Goal: Information Seeking & Learning: Find specific fact

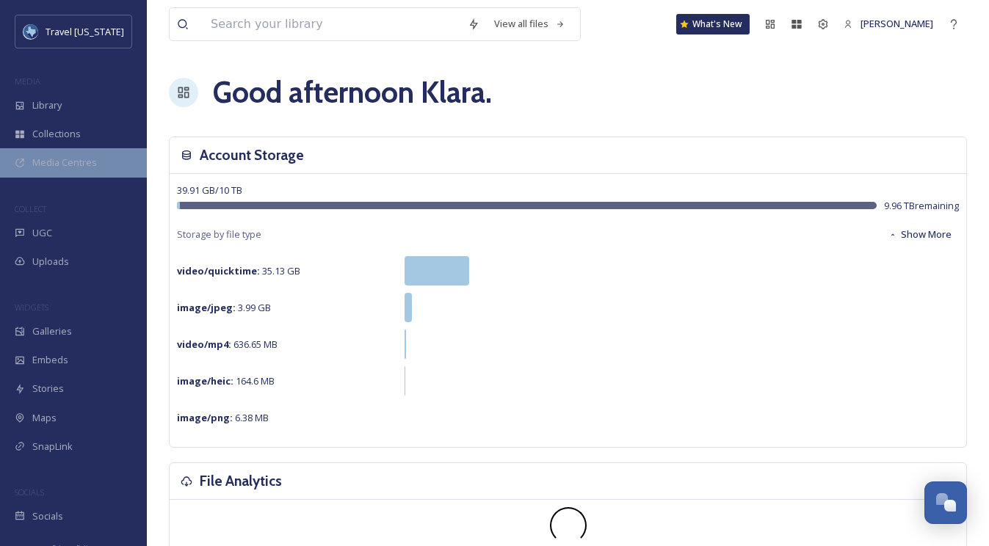
click at [65, 168] on span "Media Centres" at bounding box center [64, 163] width 65 height 14
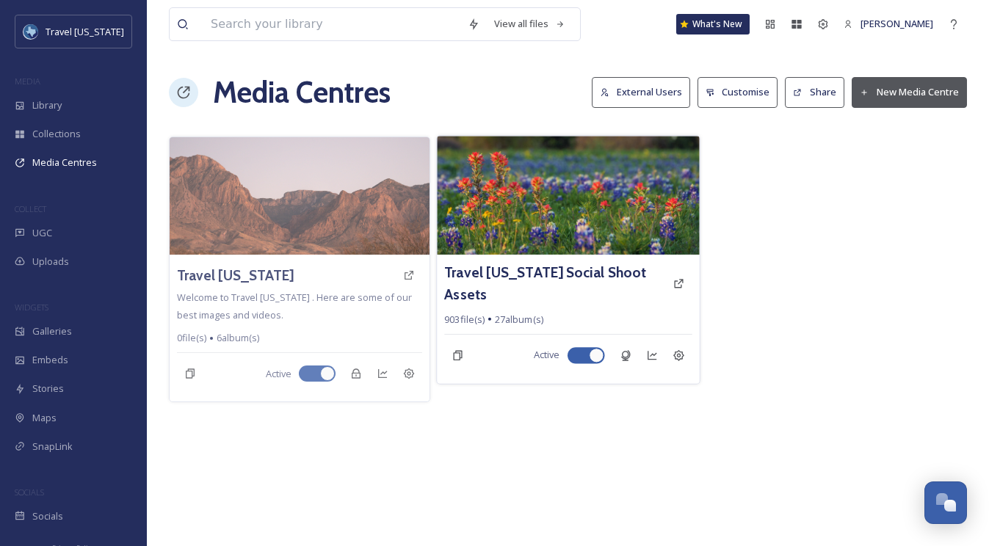
click at [533, 187] on img at bounding box center [568, 195] width 262 height 119
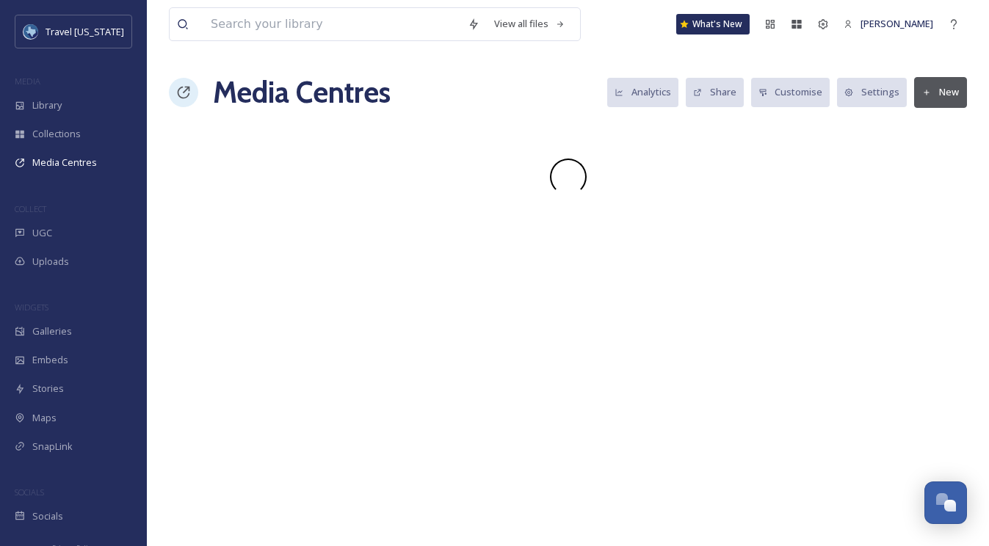
click at [533, 187] on div at bounding box center [568, 177] width 798 height 37
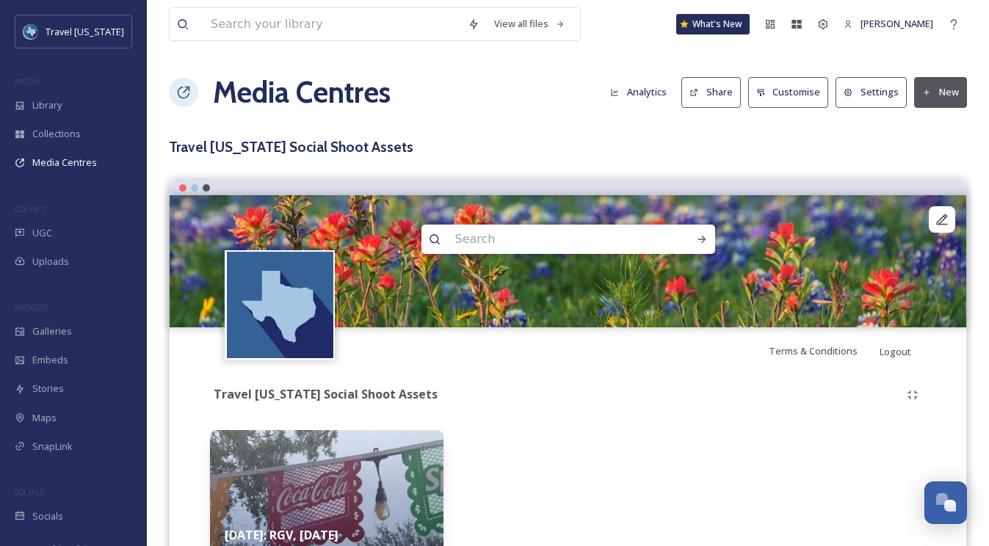
click at [455, 130] on div "View all files What's New [PERSON_NAME] Media Centres Analytics Share Customise…" at bounding box center [568, 318] width 843 height 637
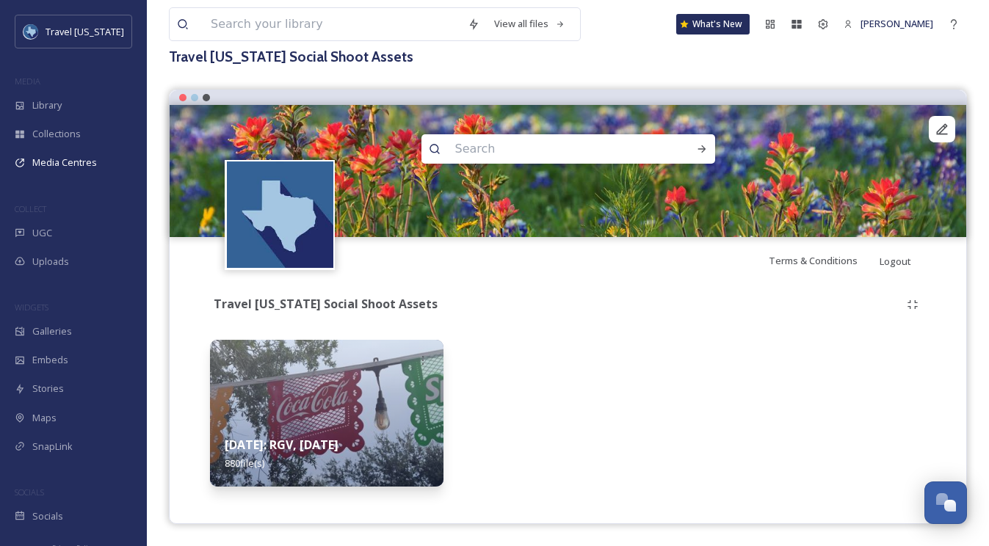
click at [398, 350] on img at bounding box center [327, 413] width 234 height 147
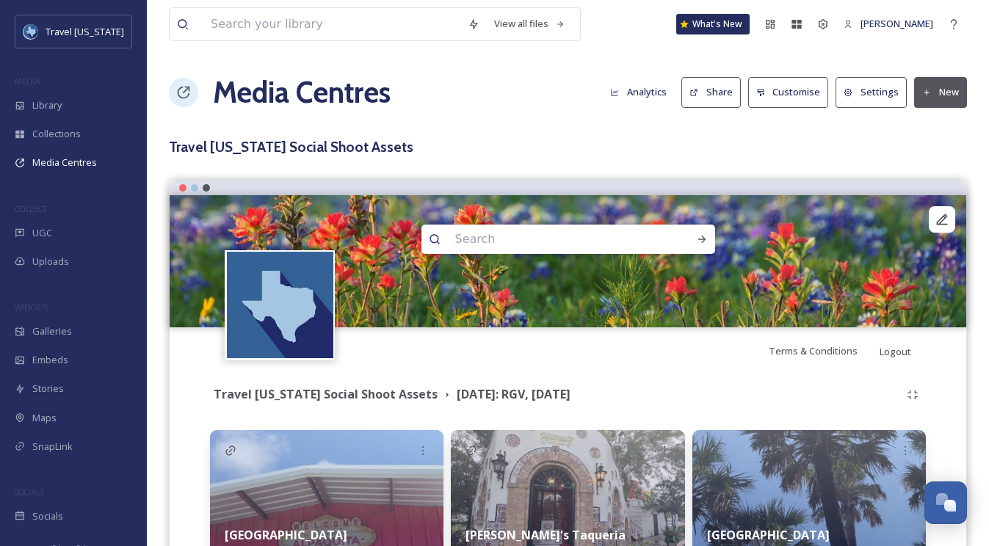
scroll to position [298, 0]
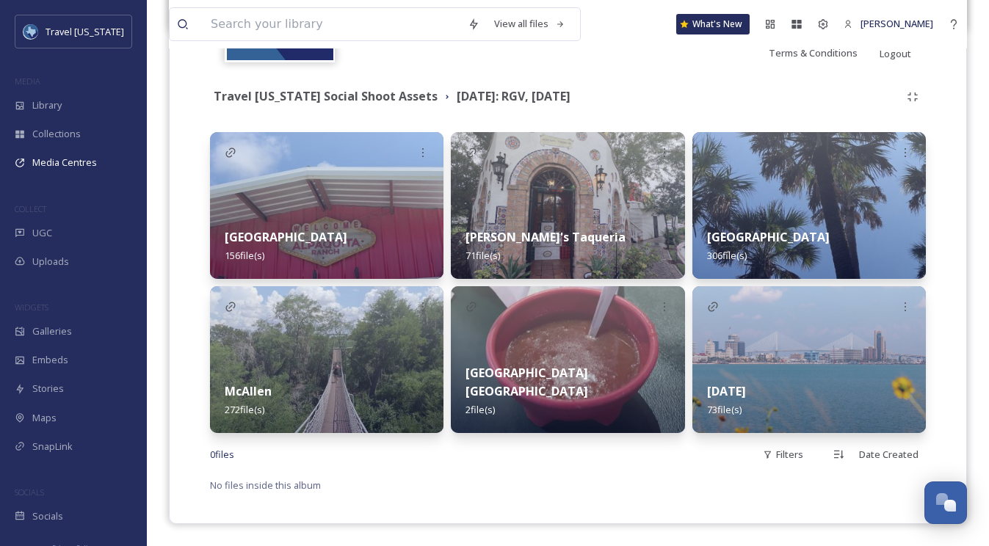
click at [317, 358] on img at bounding box center [327, 359] width 234 height 147
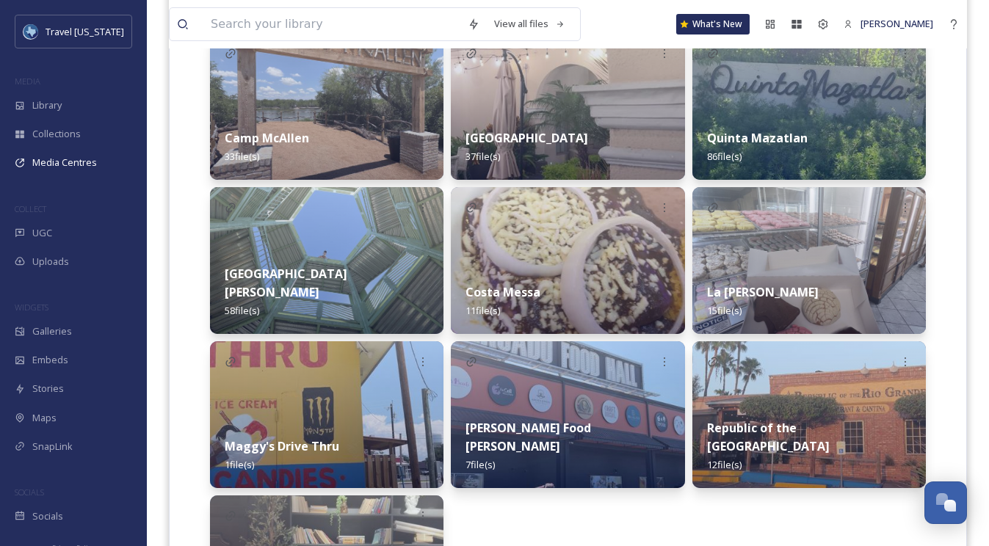
scroll to position [369, 0]
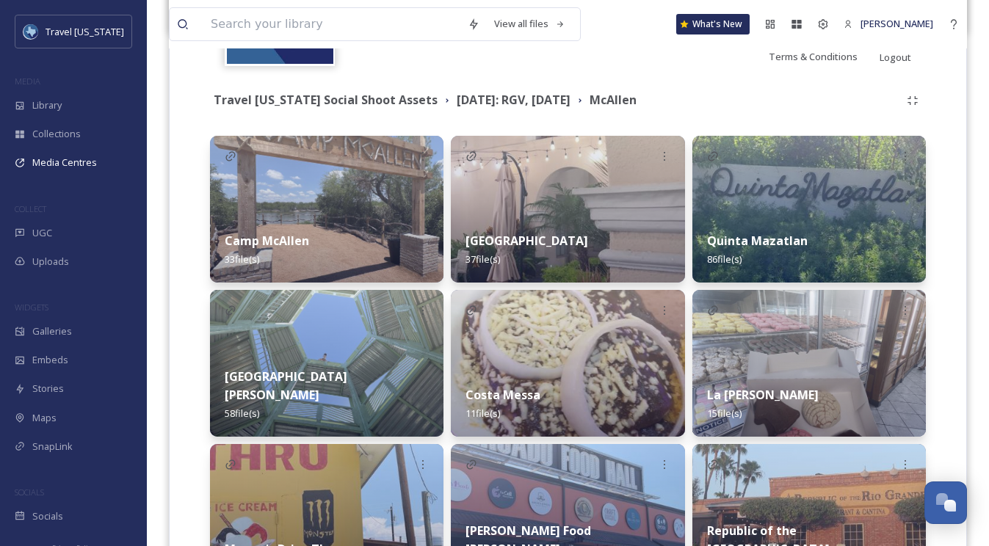
click at [372, 314] on img at bounding box center [327, 363] width 234 height 147
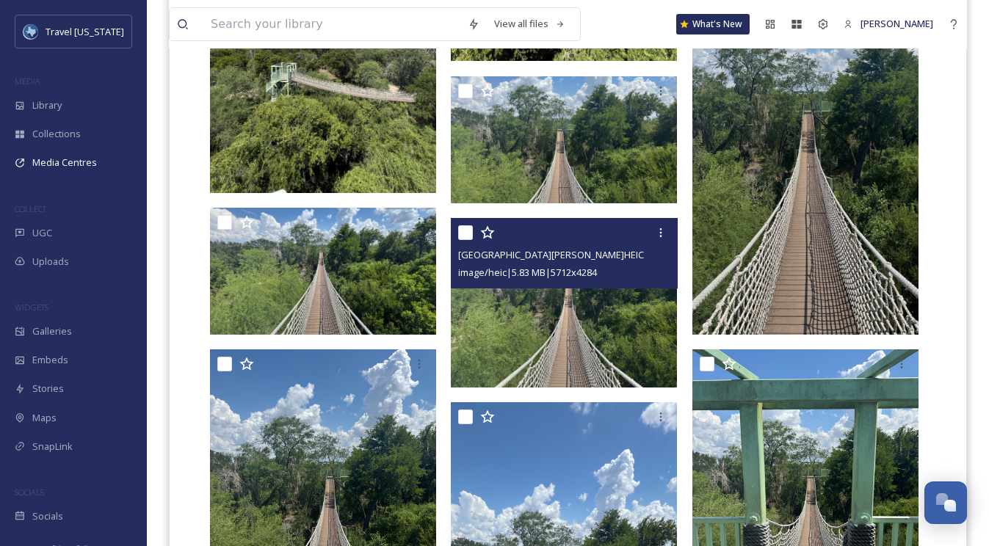
scroll to position [995, 0]
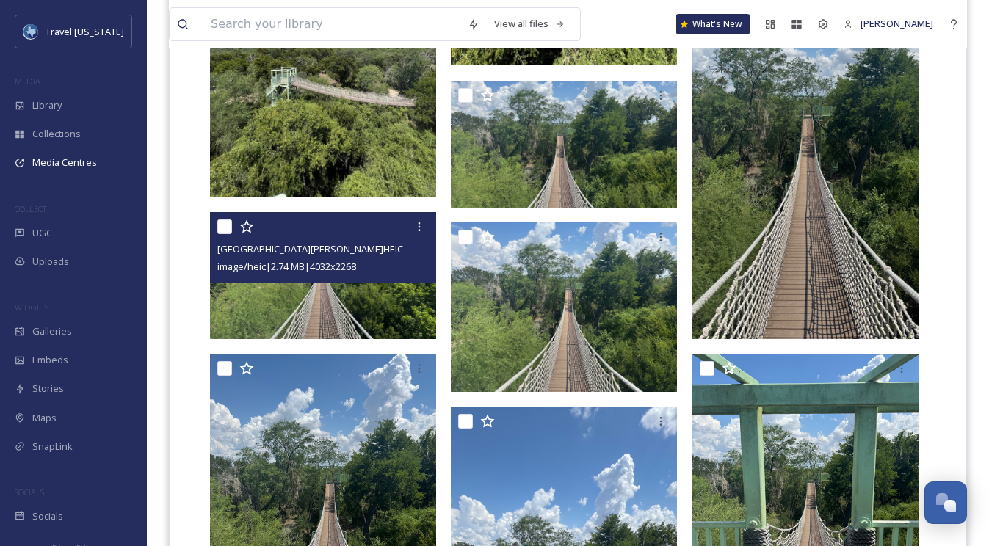
click at [339, 319] on img at bounding box center [323, 275] width 226 height 127
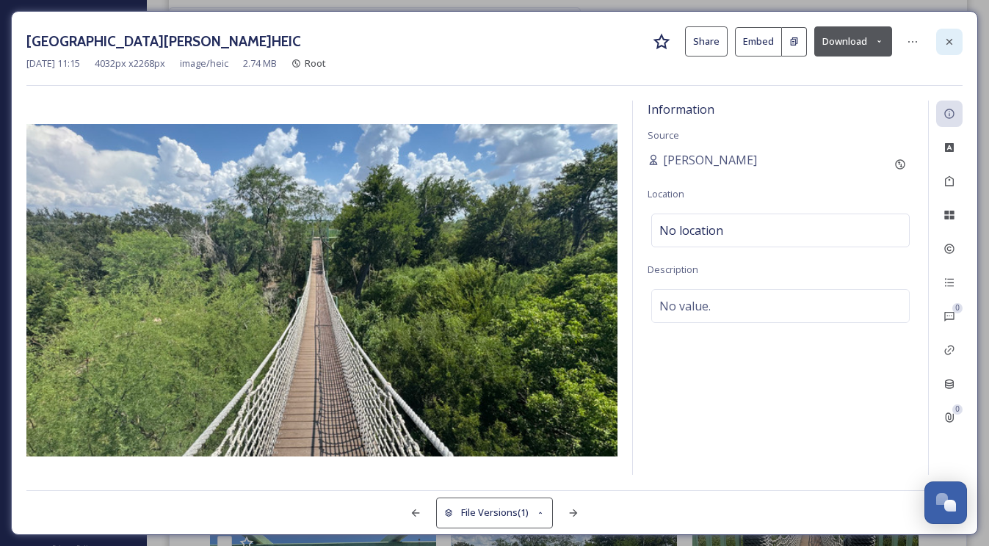
click at [959, 35] on div at bounding box center [950, 42] width 26 height 26
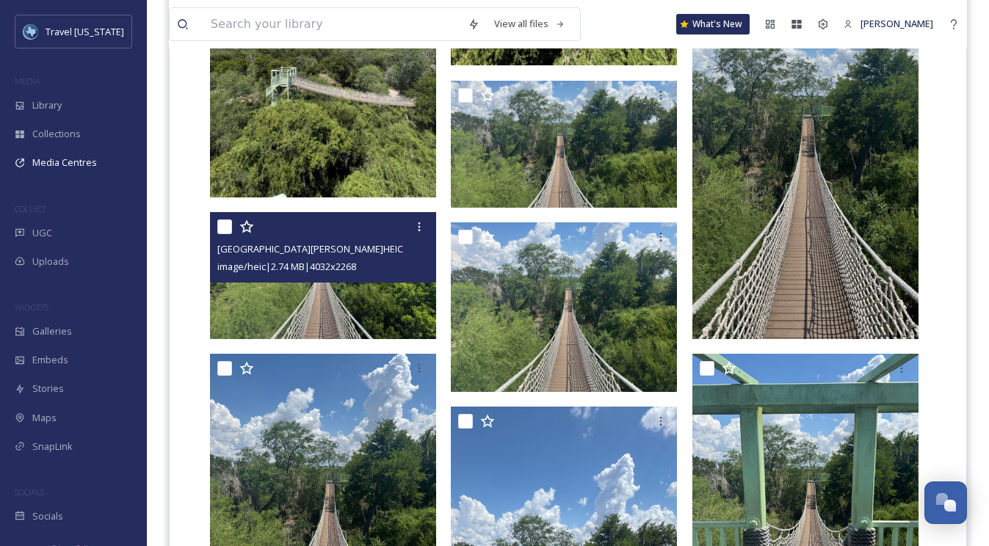
click at [776, 217] on img at bounding box center [806, 139] width 226 height 402
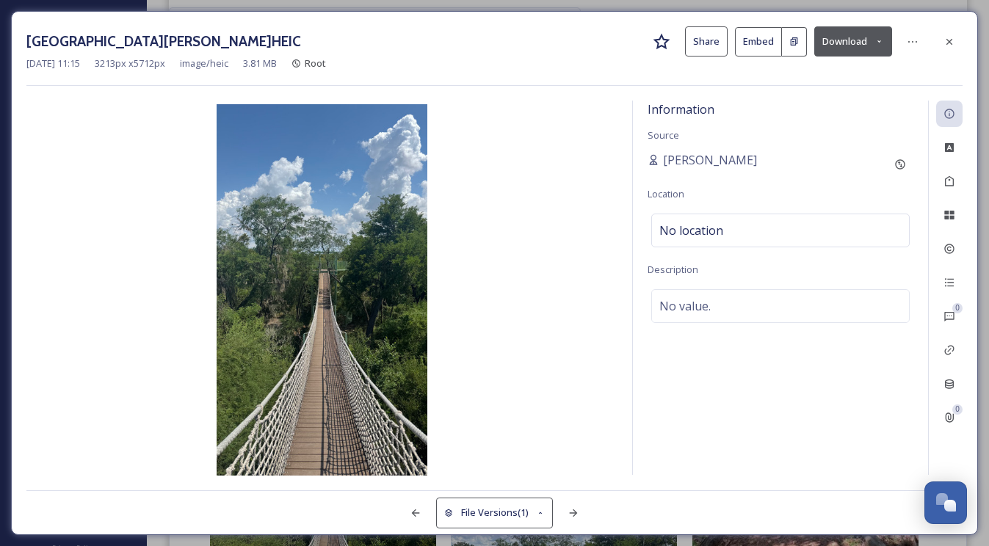
drag, startPoint x: 942, startPoint y: 40, endPoint x: 919, endPoint y: 57, distance: 28.4
click at [942, 40] on div at bounding box center [950, 42] width 26 height 26
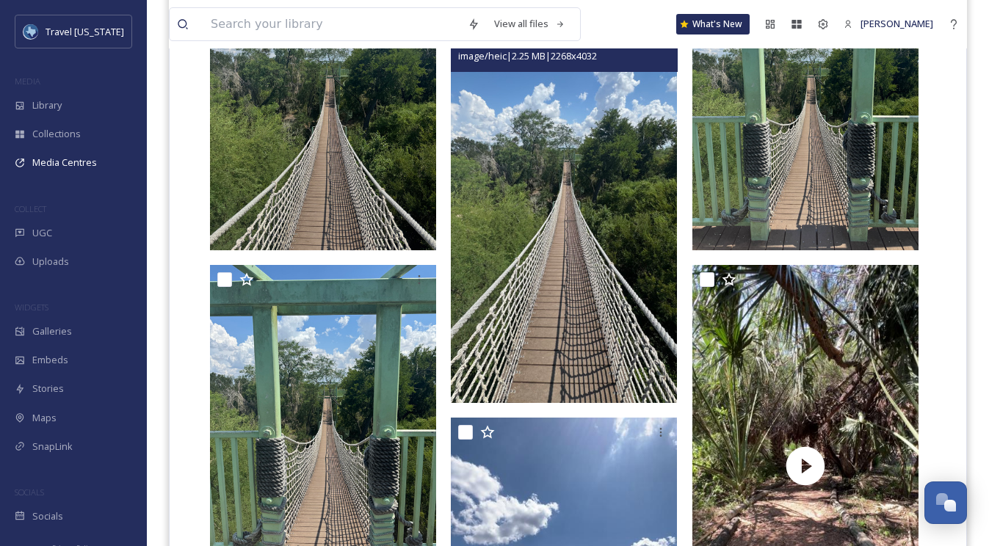
scroll to position [1386, 0]
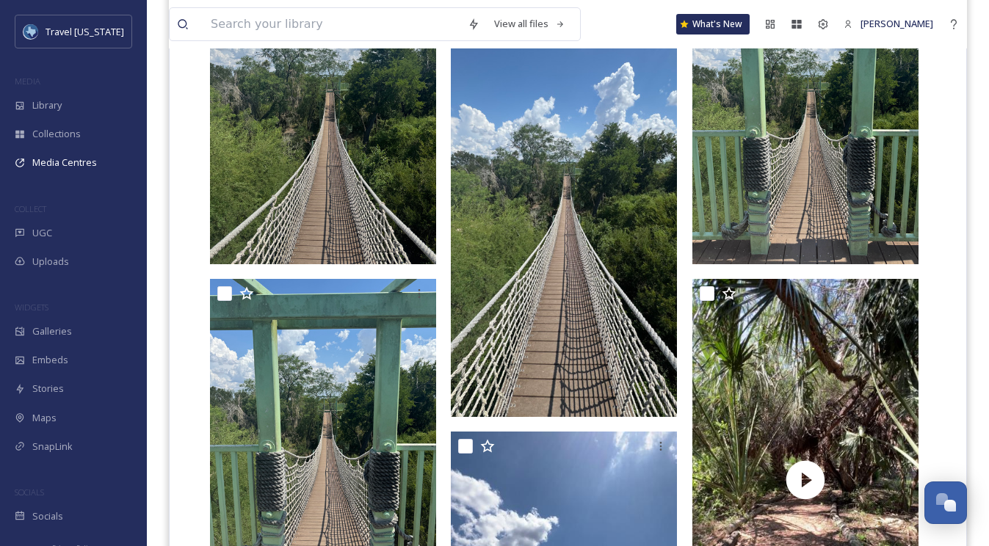
click at [296, 109] on img at bounding box center [323, 114] width 226 height 302
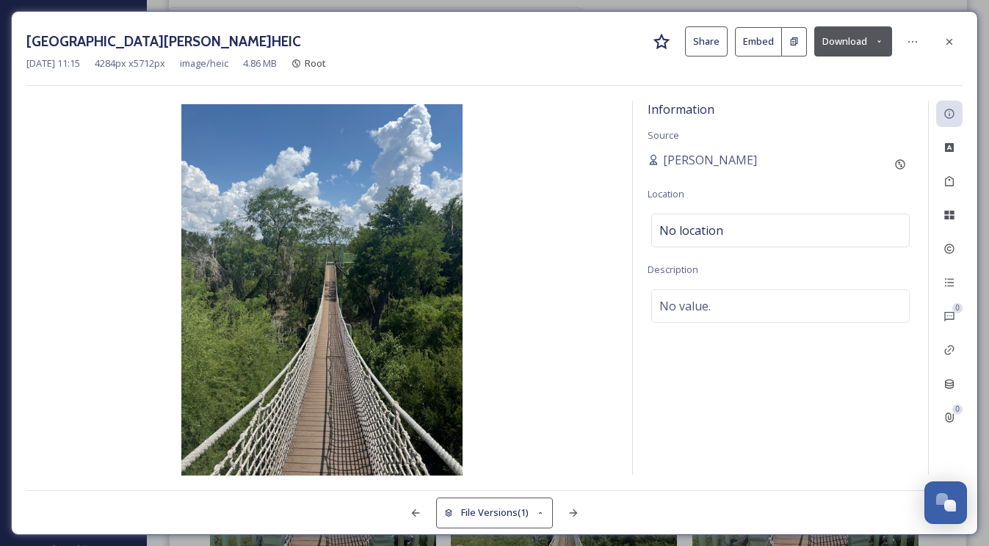
click at [848, 34] on button "Download" at bounding box center [854, 41] width 78 height 30
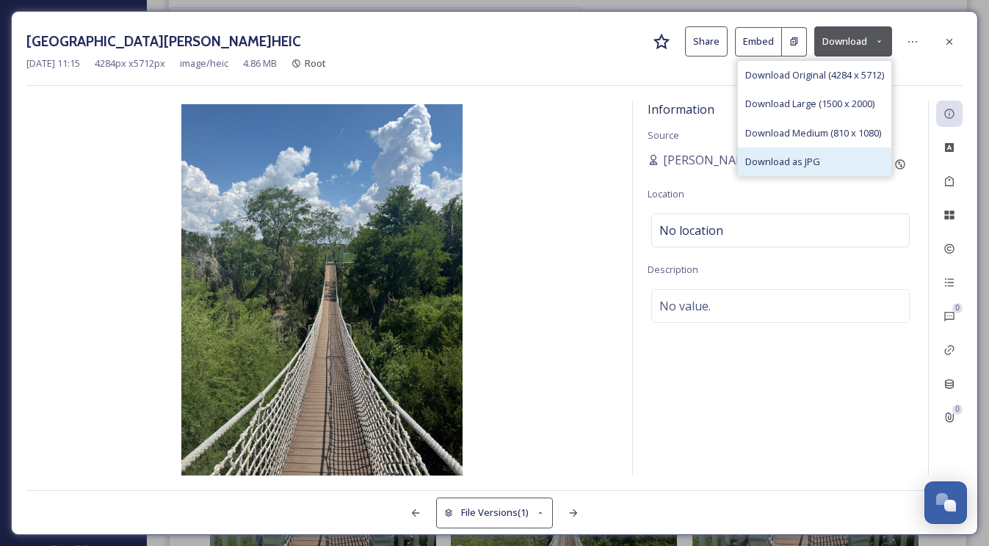
click at [801, 157] on span "Download as JPG" at bounding box center [783, 162] width 75 height 14
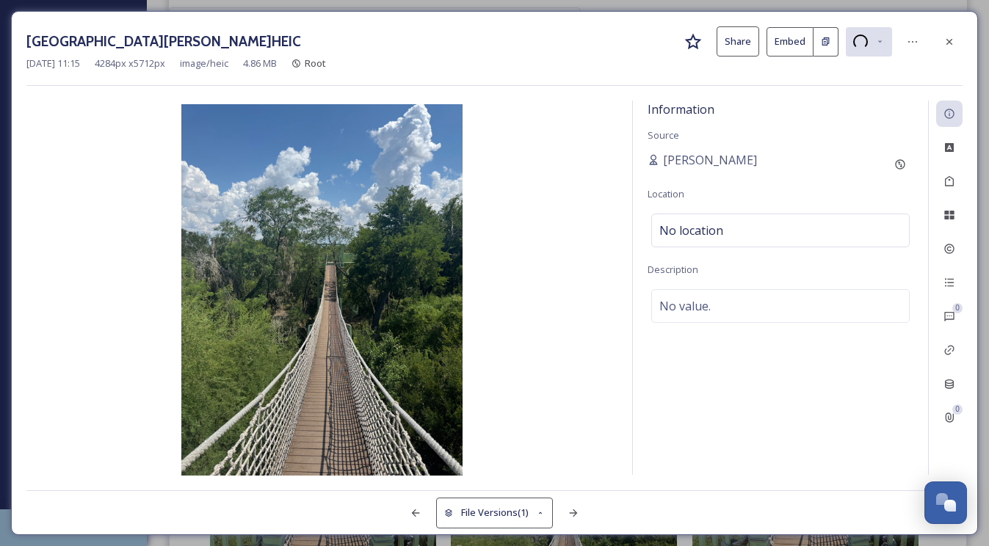
click at [856, 63] on div "[DATE] 11:15 4284 px x 5712 px image/heic 4.86 MB Root" at bounding box center [494, 64] width 937 height 14
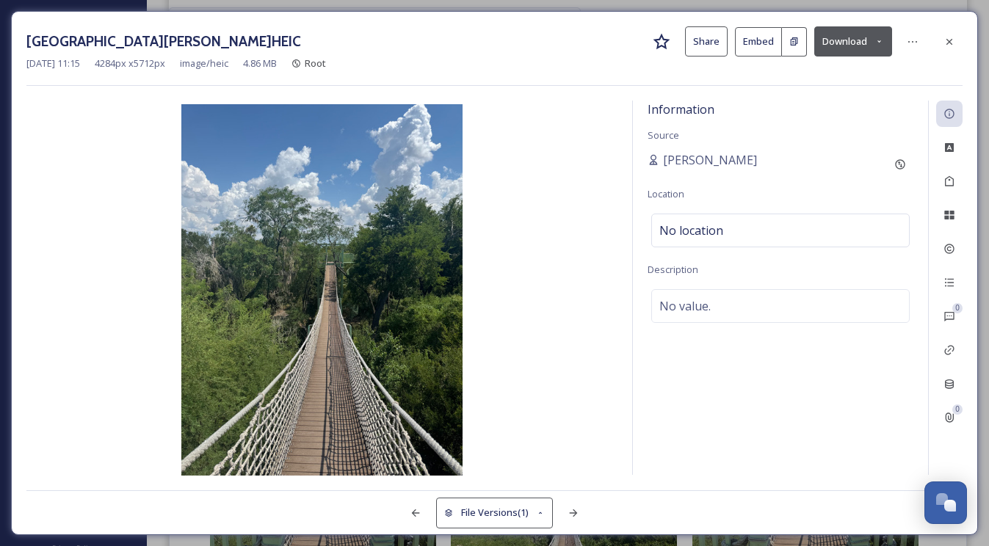
click at [845, 43] on button "Download" at bounding box center [854, 41] width 78 height 30
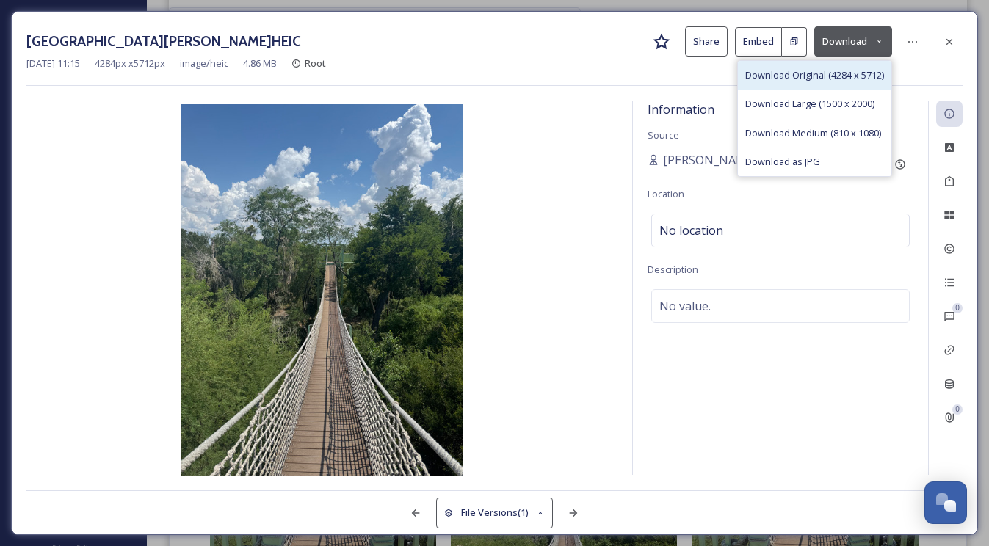
click at [840, 68] on span "Download Original (4284 x 5712)" at bounding box center [815, 75] width 139 height 14
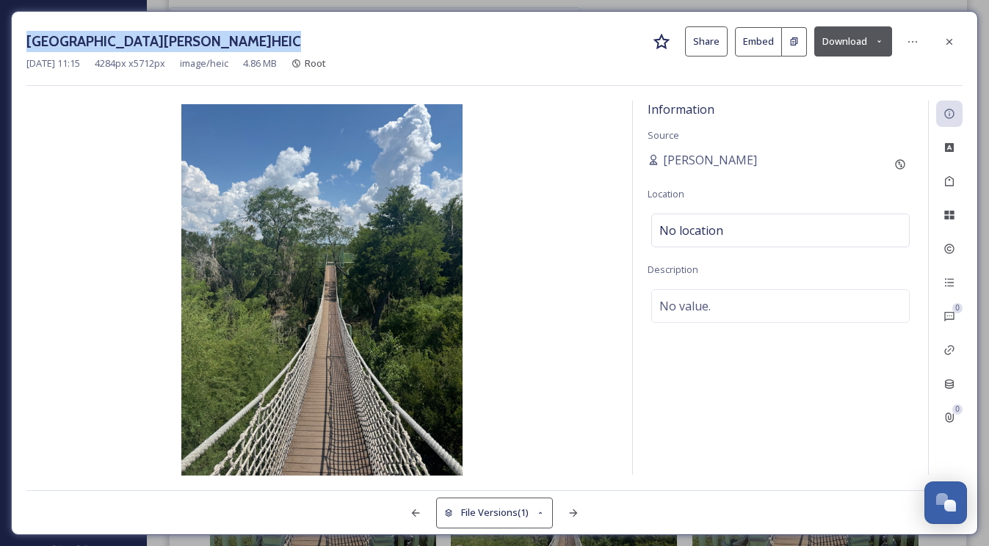
drag, startPoint x: 24, startPoint y: 38, endPoint x: 237, endPoint y: 36, distance: 213.0
click at [237, 36] on div "[GEOGRAPHIC_DATA][PERSON_NAME]HEIC Share Embed Download [DATE] 11:15 4284 px x …" at bounding box center [494, 273] width 967 height 524
copy h3 "[GEOGRAPHIC_DATA][PERSON_NAME]"
click at [380, 273] on img at bounding box center [321, 291] width 591 height 374
click at [349, 279] on img at bounding box center [321, 291] width 591 height 374
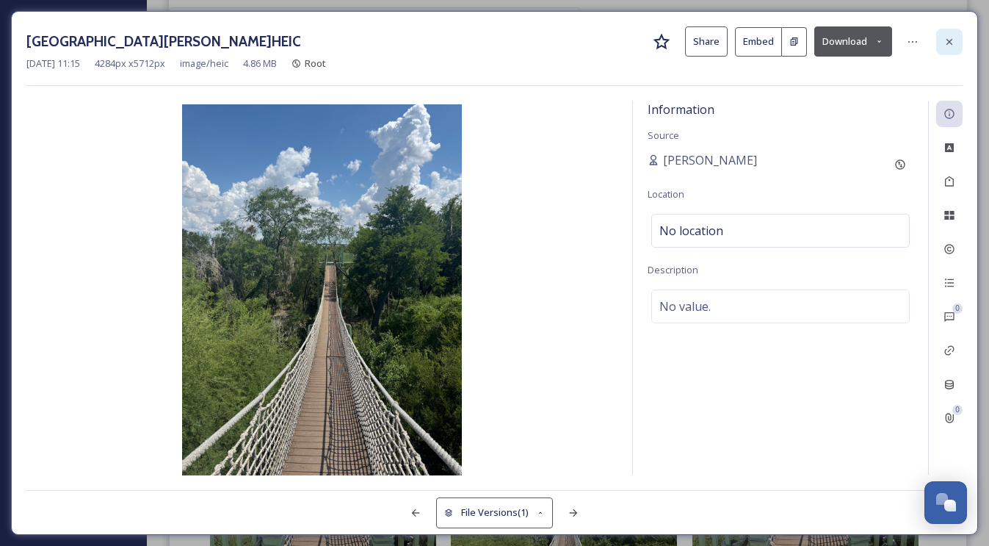
click at [953, 46] on div at bounding box center [950, 42] width 26 height 26
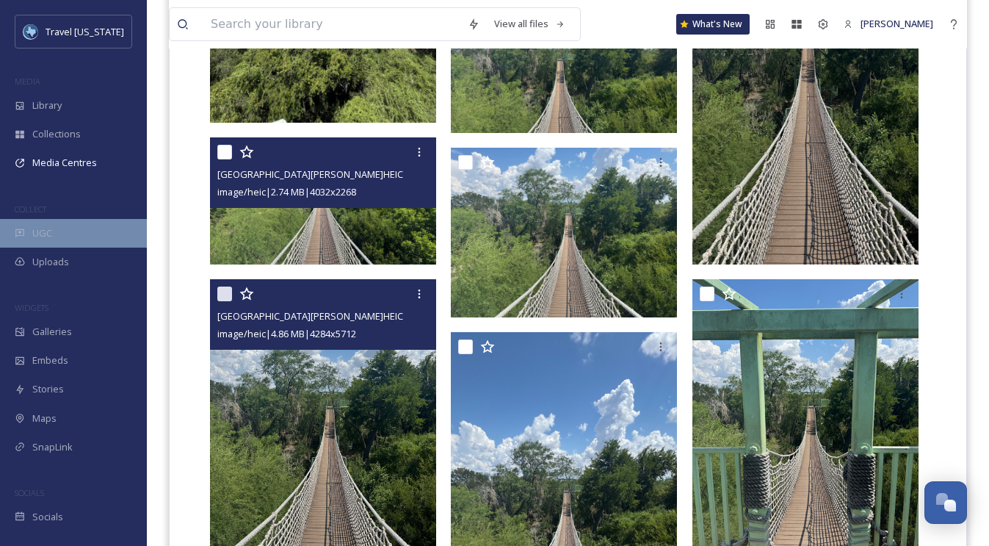
click at [86, 234] on div "UGC" at bounding box center [73, 233] width 147 height 29
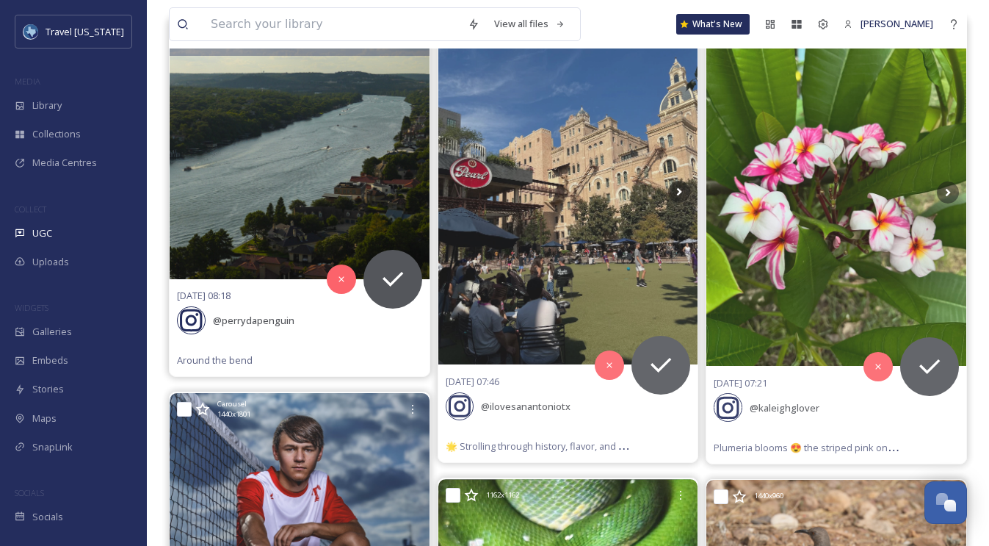
scroll to position [222, 0]
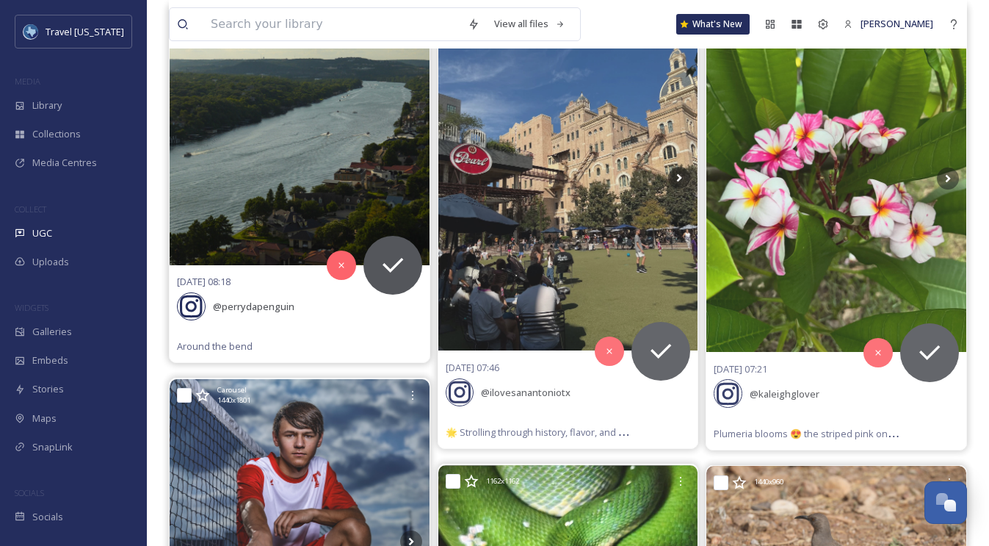
click at [297, 135] on img at bounding box center [300, 135] width 260 height 260
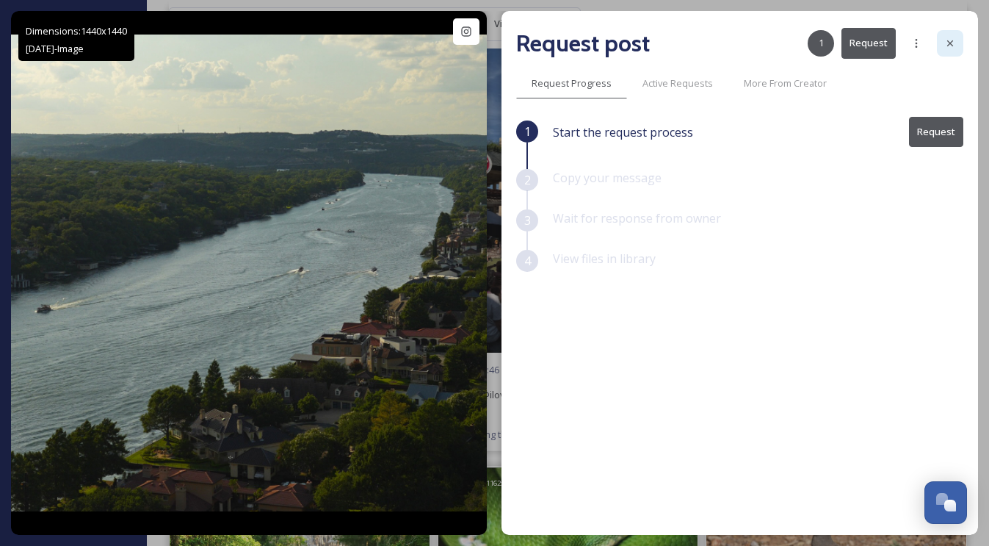
click at [942, 37] on div at bounding box center [950, 43] width 26 height 26
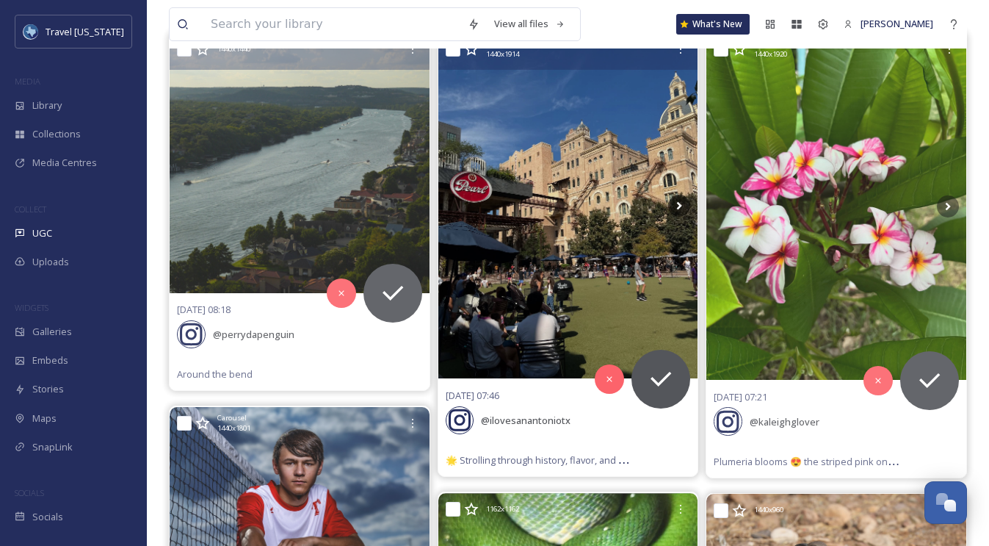
scroll to position [178, 0]
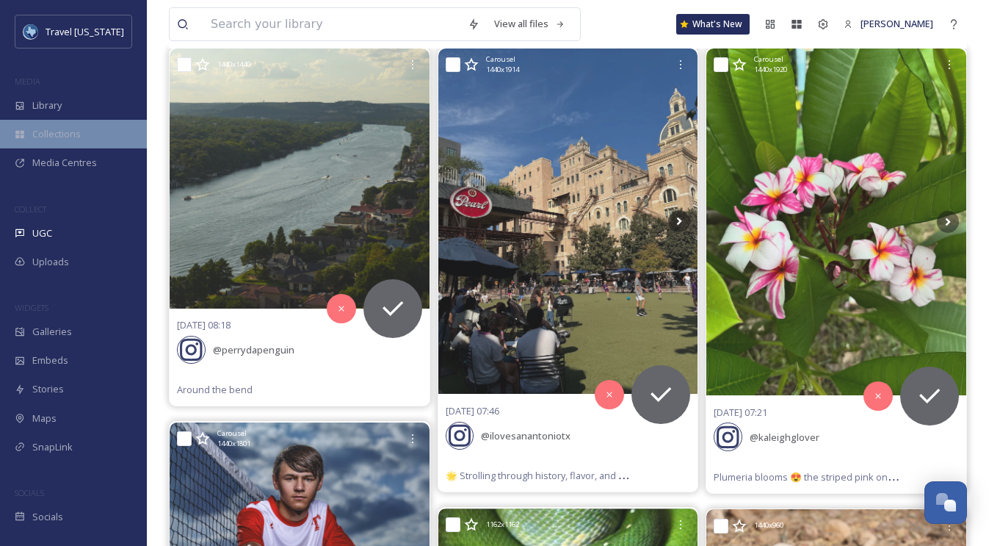
click at [61, 128] on span "Collections" at bounding box center [56, 134] width 48 height 14
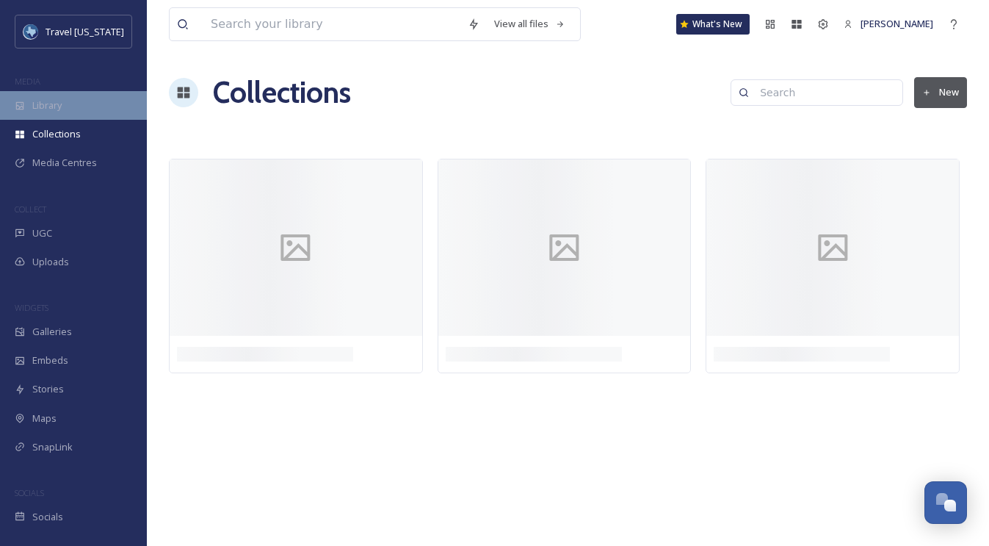
click at [57, 117] on div "Library" at bounding box center [73, 105] width 147 height 29
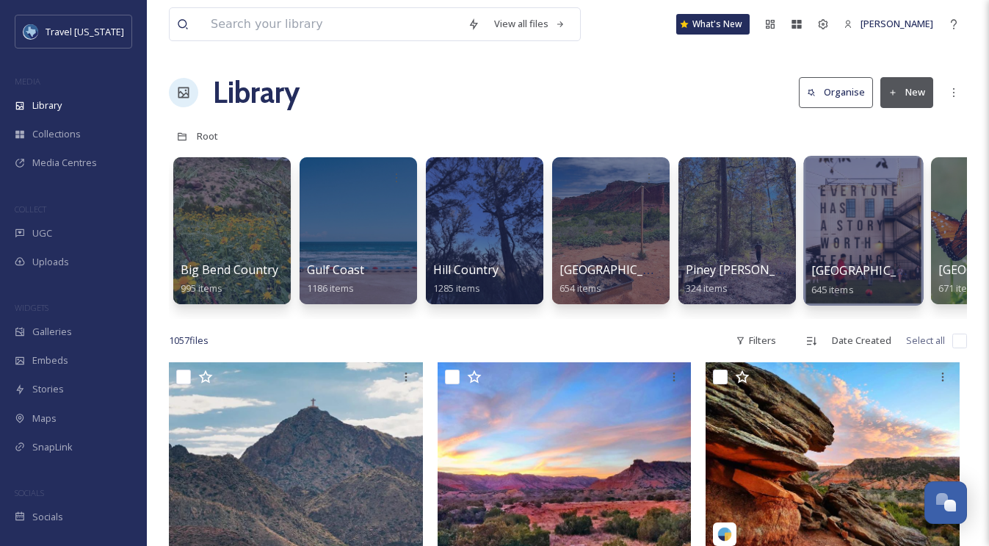
click at [861, 231] on div at bounding box center [864, 231] width 120 height 150
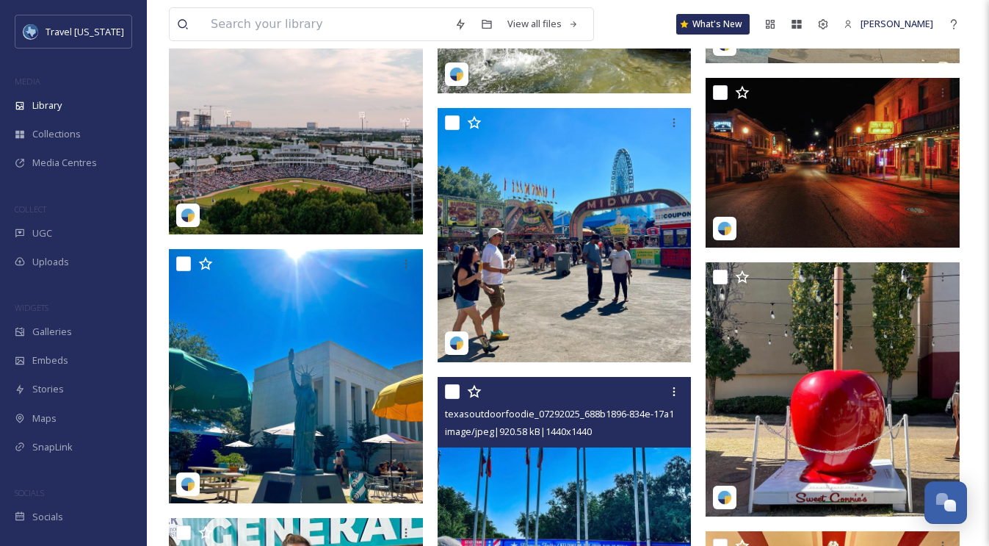
scroll to position [21661, 0]
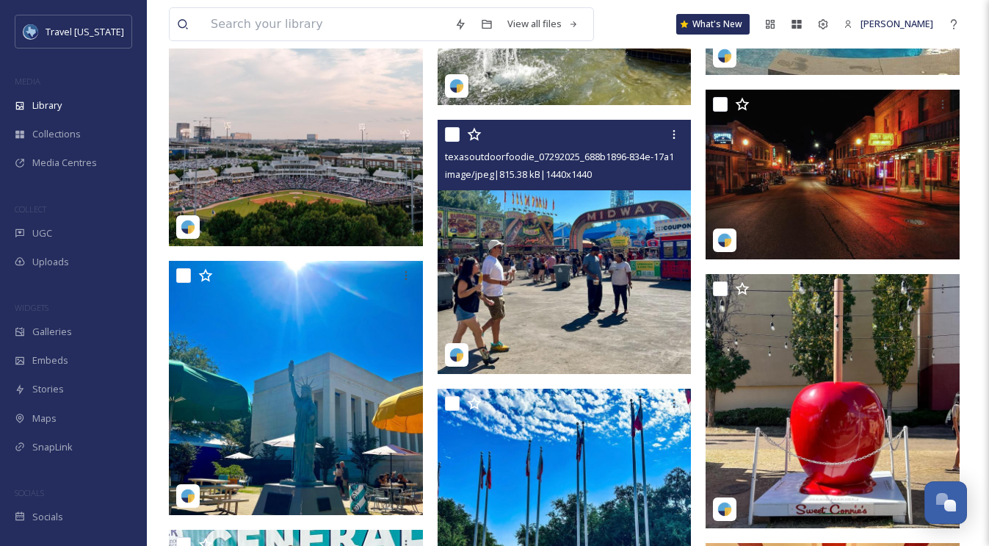
click at [474, 193] on img at bounding box center [565, 247] width 254 height 254
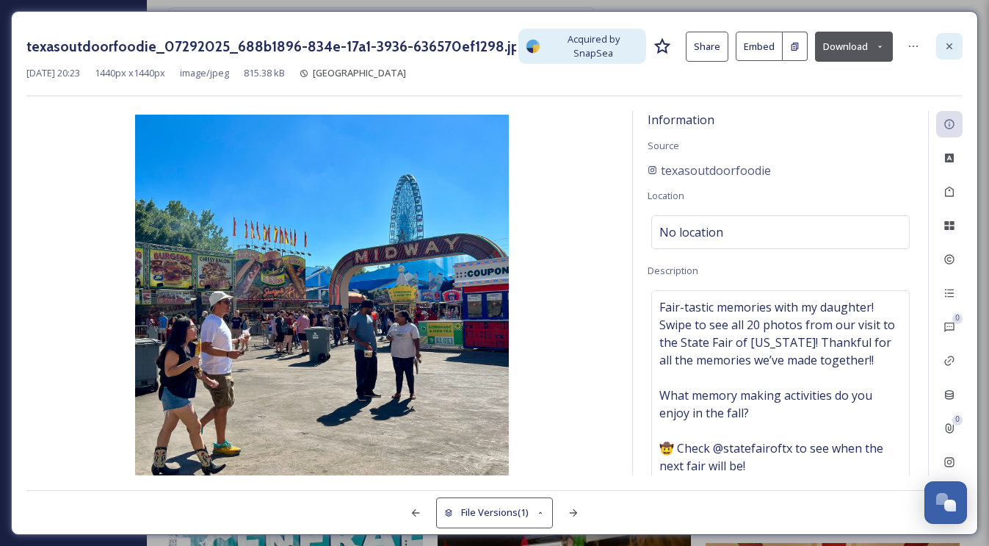
click at [948, 44] on icon at bounding box center [950, 46] width 12 height 12
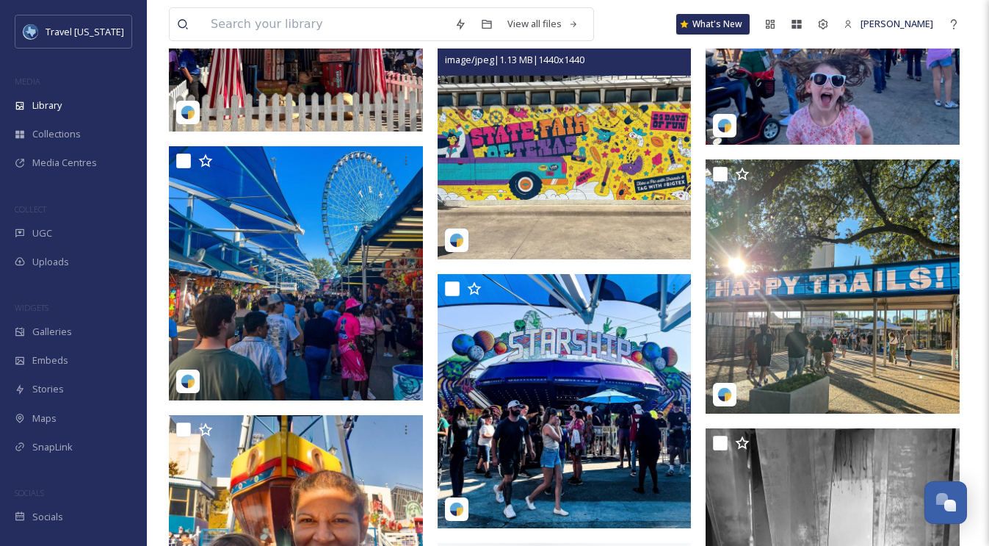
scroll to position [22937, 0]
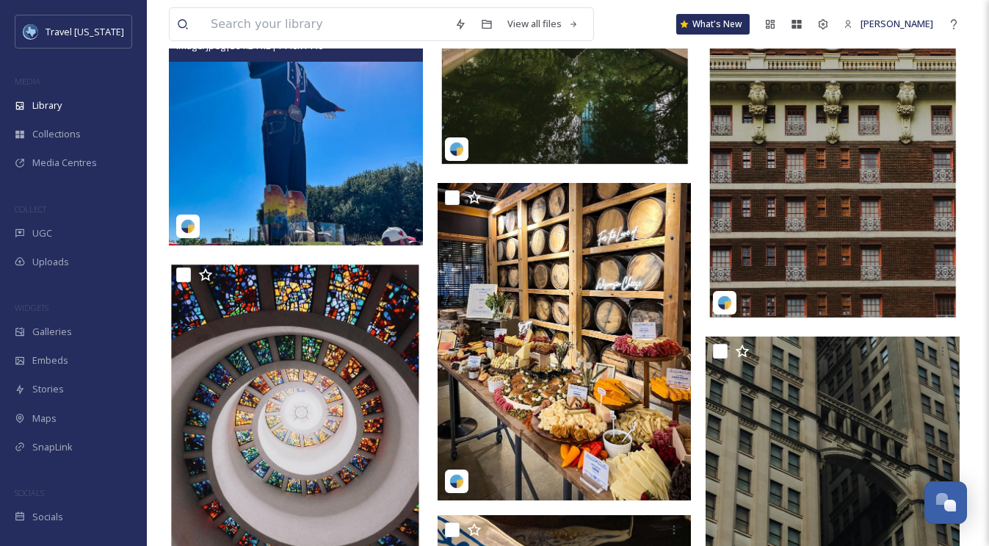
click at [303, 119] on img at bounding box center [296, 118] width 254 height 254
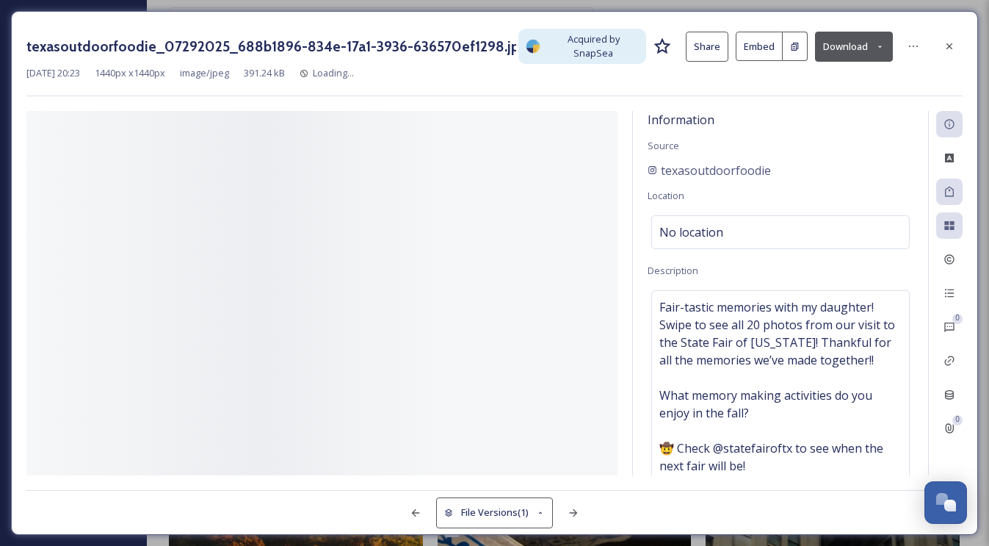
scroll to position [23275, 0]
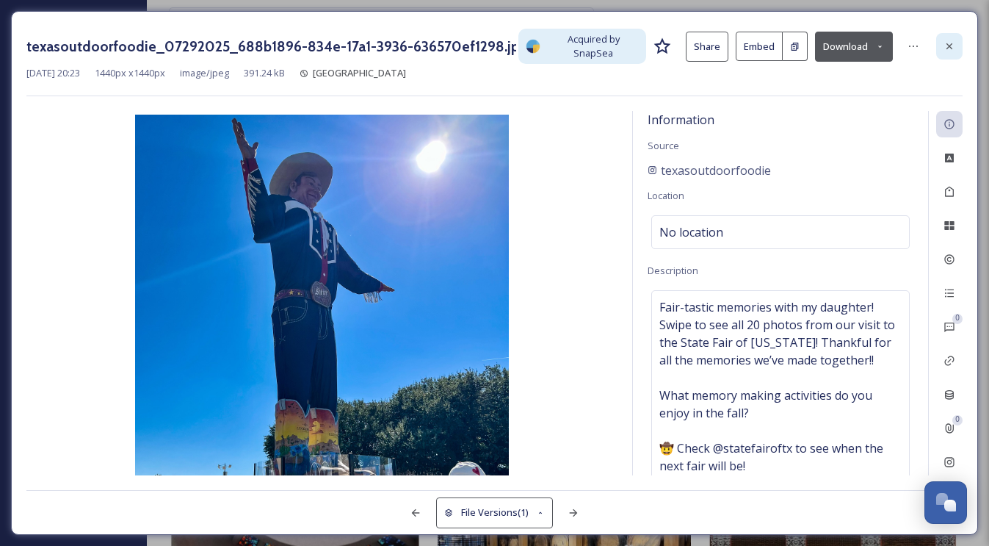
click at [944, 40] on icon at bounding box center [950, 46] width 12 height 12
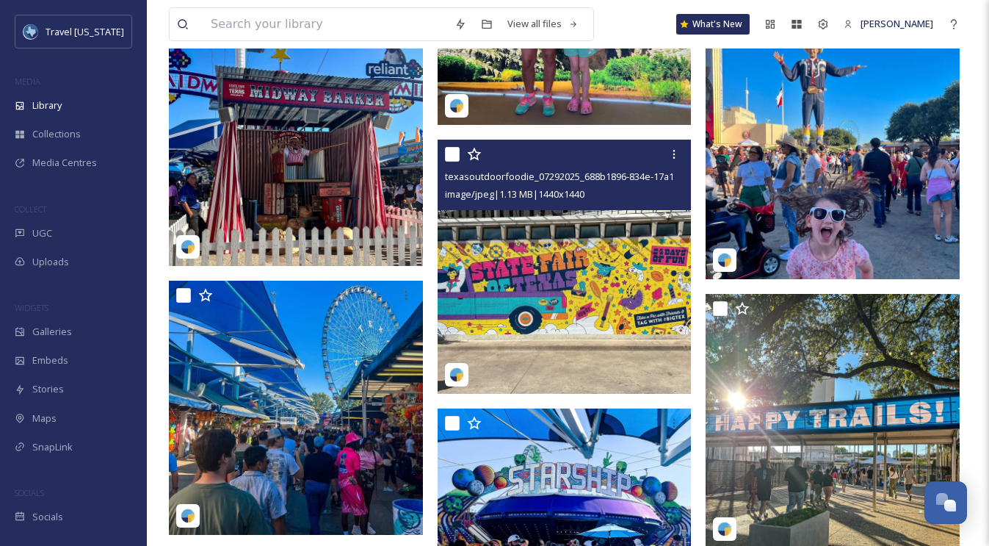
scroll to position [22564, 0]
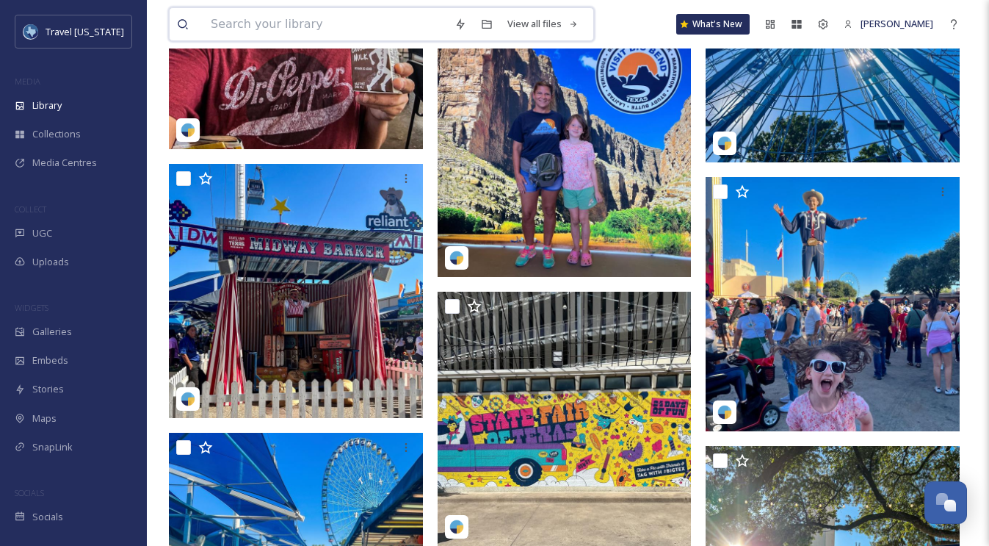
click at [325, 22] on input at bounding box center [325, 24] width 244 height 32
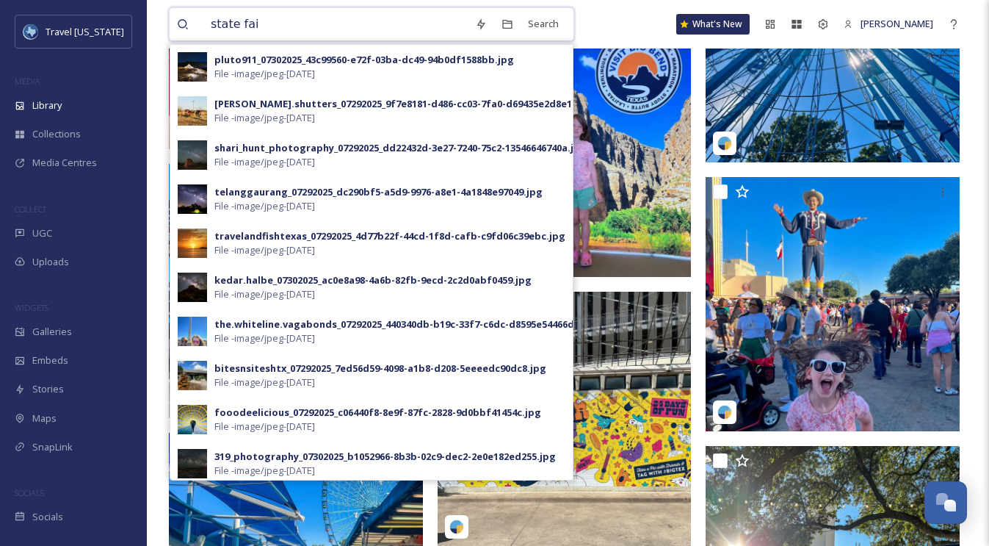
type input "state fair"
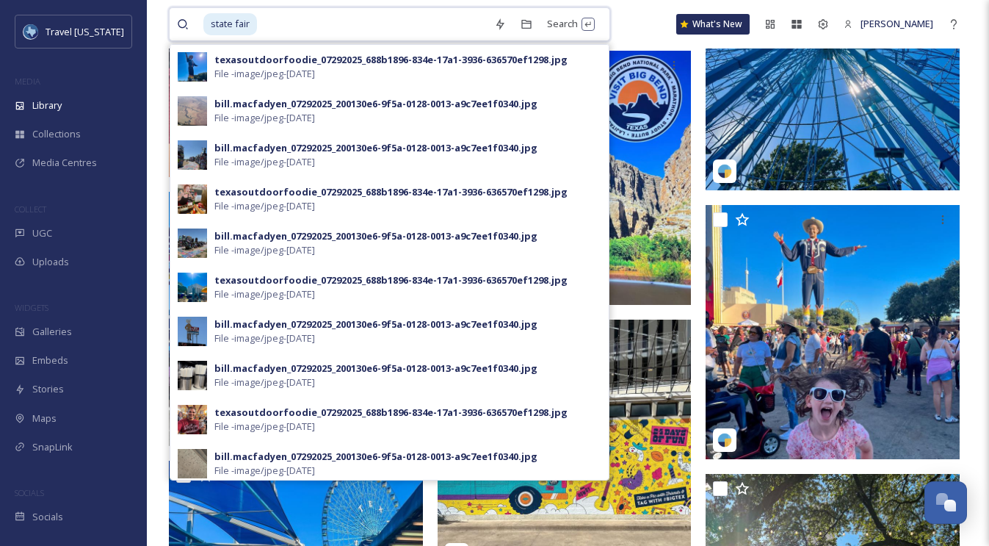
scroll to position [22526, 0]
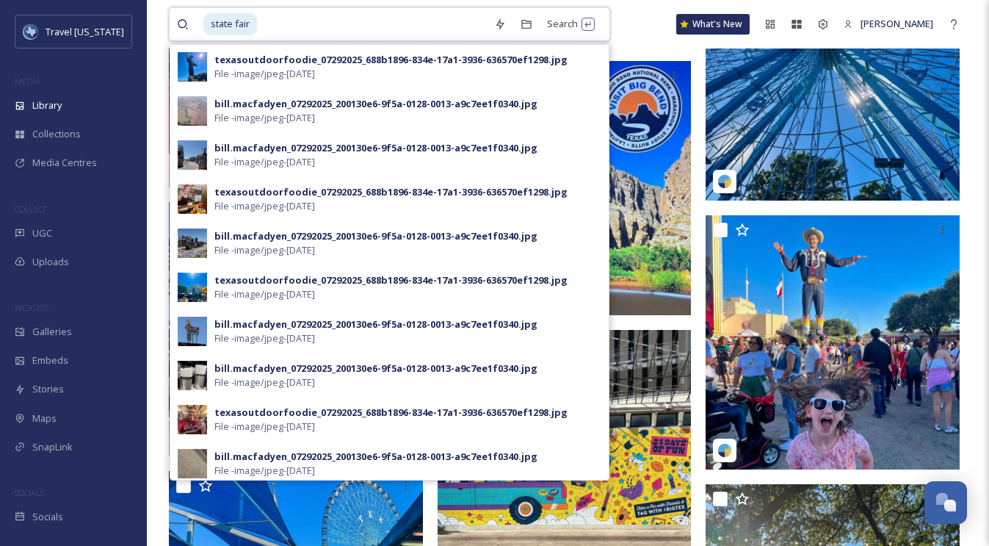
click at [338, 24] on input at bounding box center [373, 24] width 228 height 32
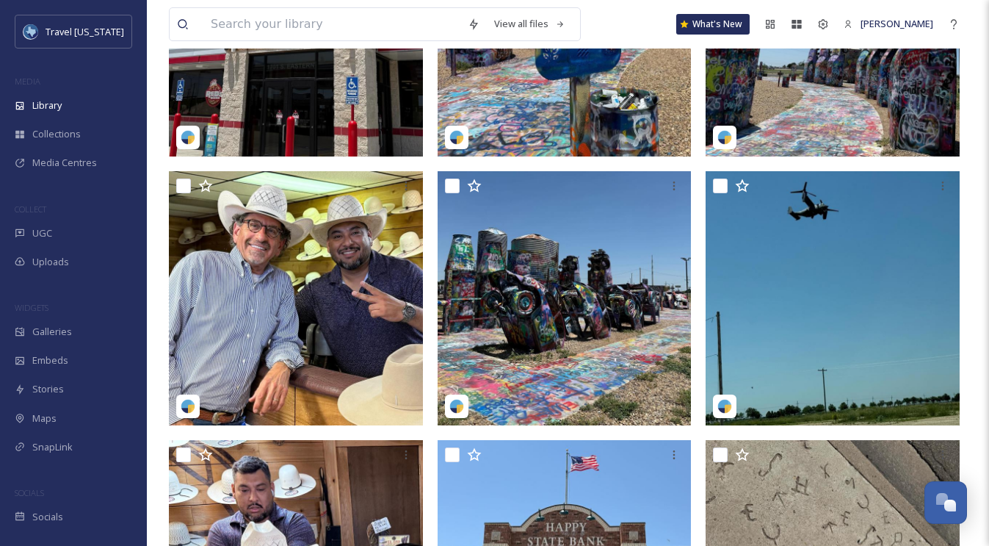
scroll to position [462, 0]
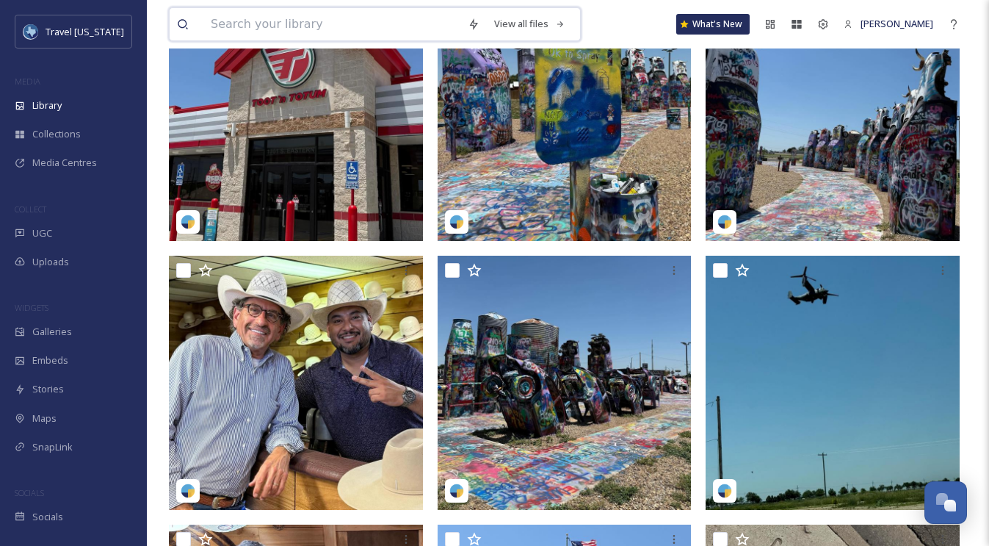
click at [245, 31] on input at bounding box center [331, 24] width 257 height 32
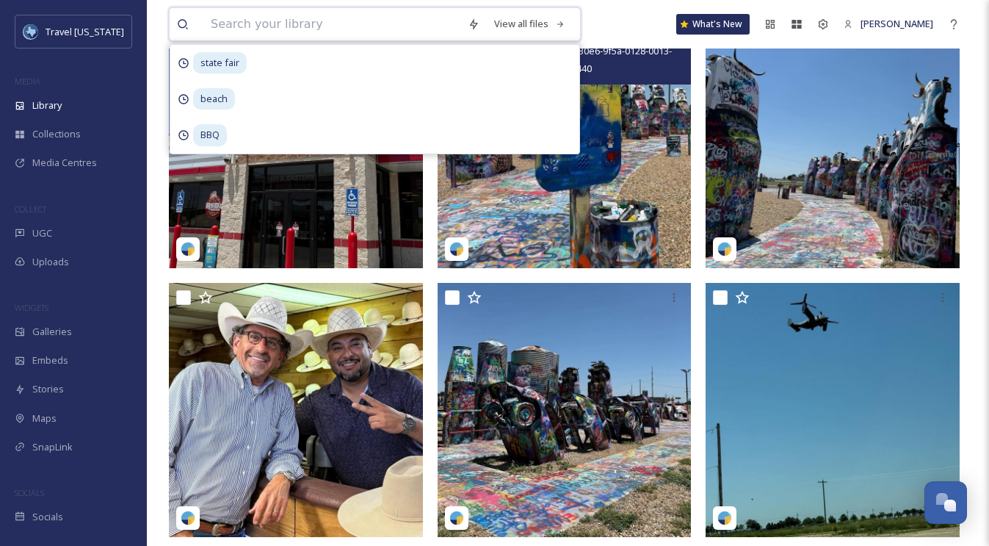
scroll to position [0, 0]
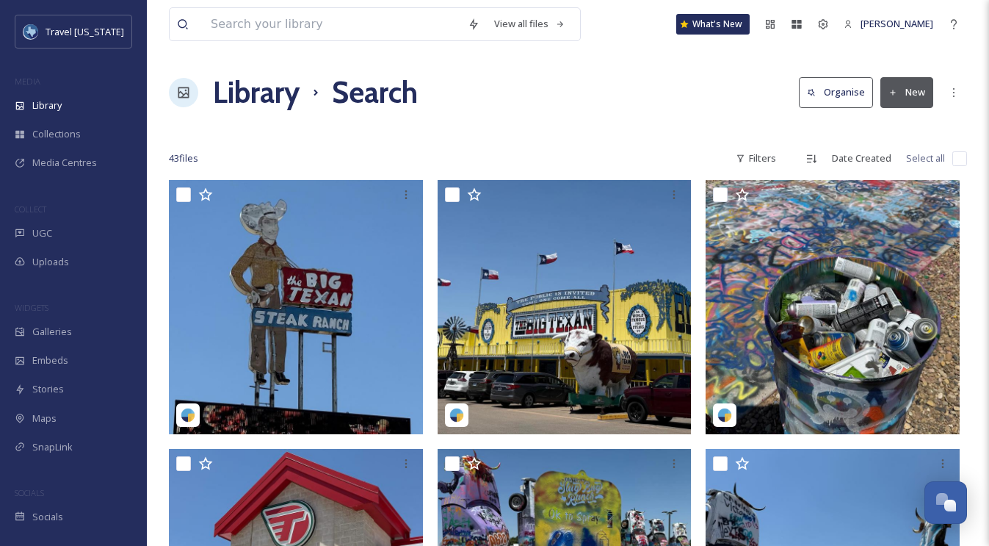
drag, startPoint x: 740, startPoint y: 151, endPoint x: 713, endPoint y: 131, distance: 33.6
click at [735, 148] on div "Filters" at bounding box center [756, 158] width 55 height 29
drag, startPoint x: 548, startPoint y: 71, endPoint x: 505, endPoint y: 76, distance: 43.6
click at [547, 72] on div "Library Search Organise New" at bounding box center [568, 93] width 798 height 44
click at [258, 90] on h1 "Library" at bounding box center [256, 93] width 87 height 44
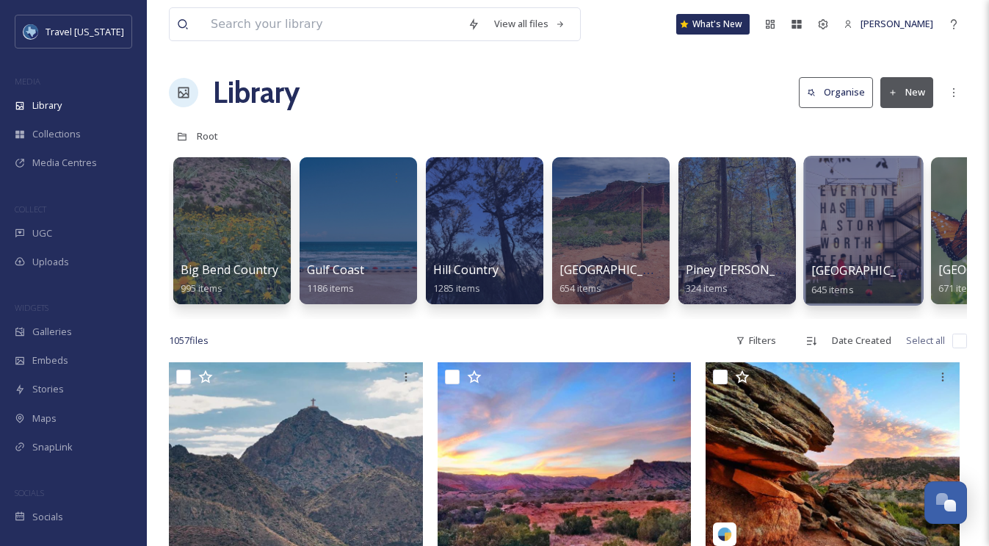
click at [836, 225] on div at bounding box center [864, 231] width 120 height 150
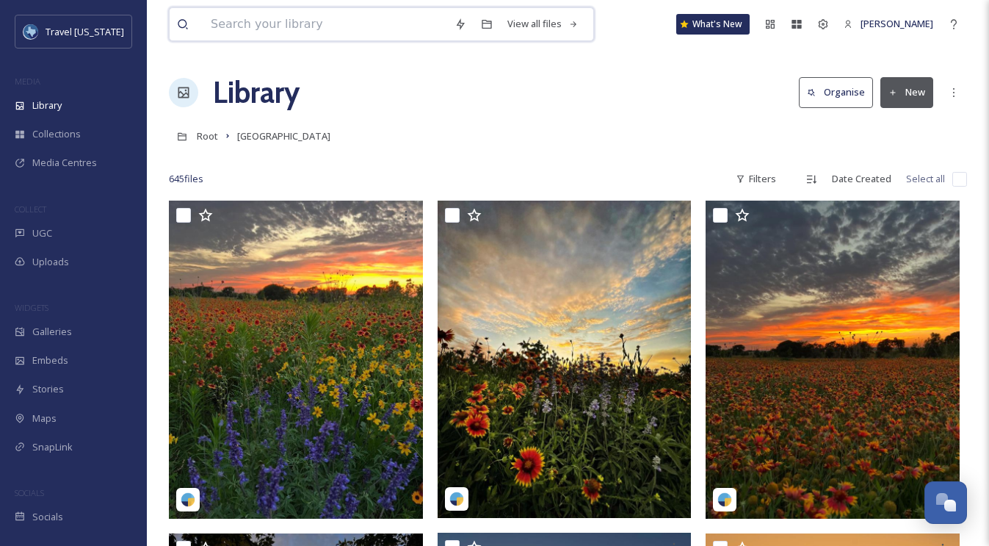
click at [266, 30] on input at bounding box center [325, 24] width 244 height 32
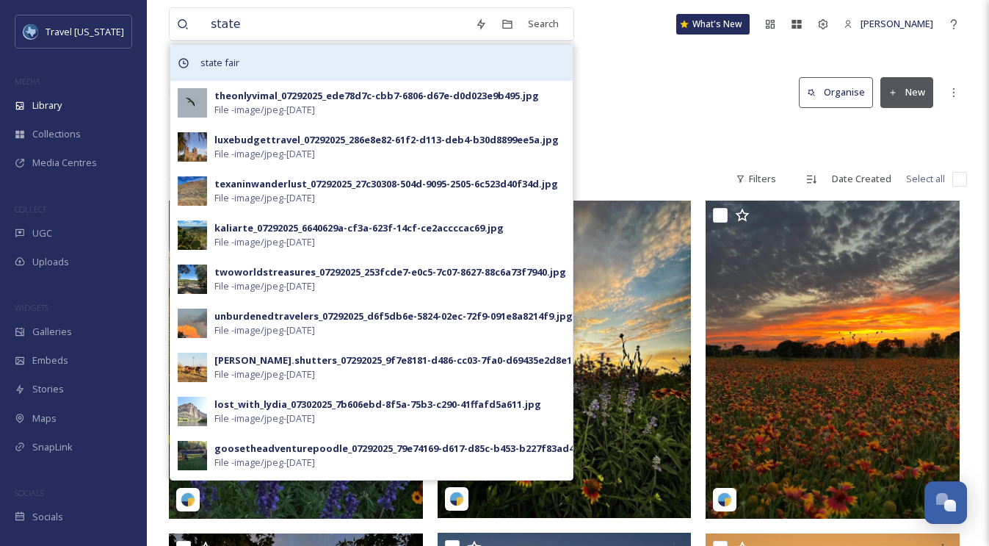
click at [217, 59] on span "state fair" at bounding box center [220, 62] width 54 height 21
click at [248, 57] on div "state fair" at bounding box center [371, 63] width 403 height 36
click at [223, 62] on span "state fair" at bounding box center [220, 62] width 54 height 21
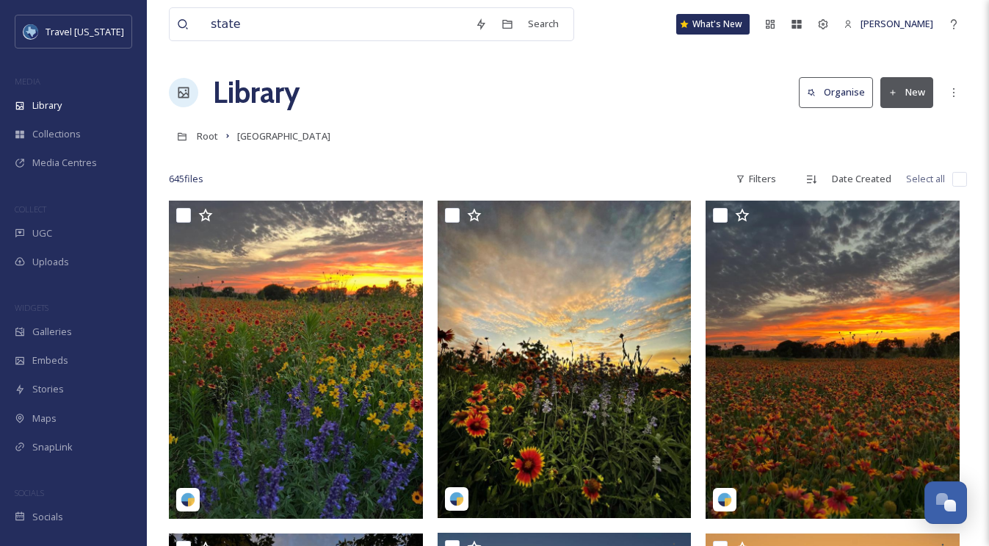
click at [339, 35] on input "state" at bounding box center [335, 24] width 264 height 32
type input "state fari"
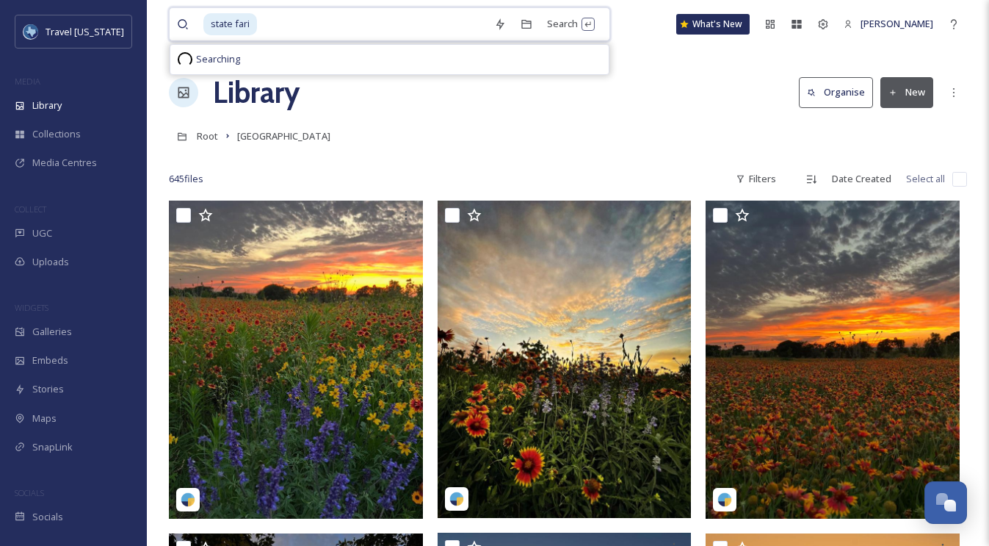
click at [336, 32] on input at bounding box center [373, 24] width 228 height 32
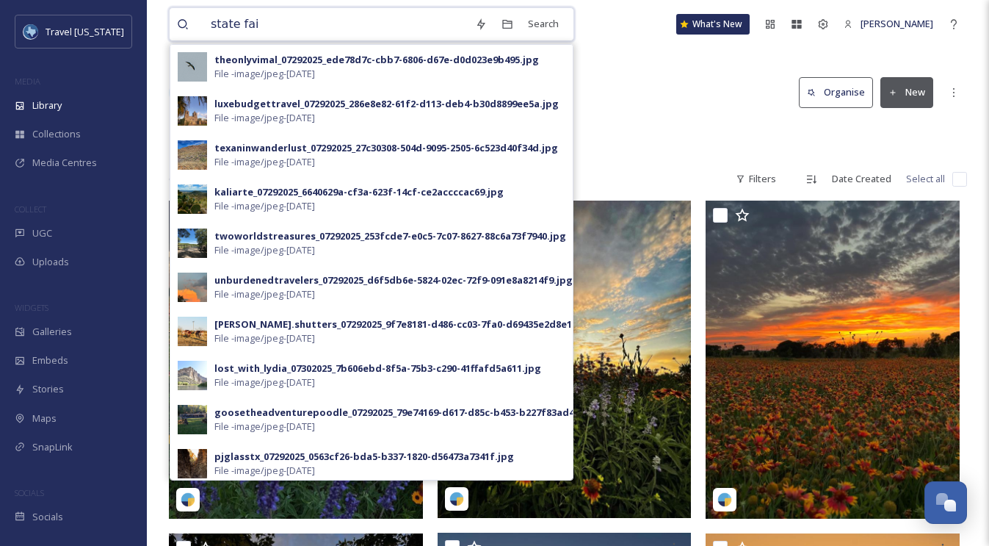
type input "state fair"
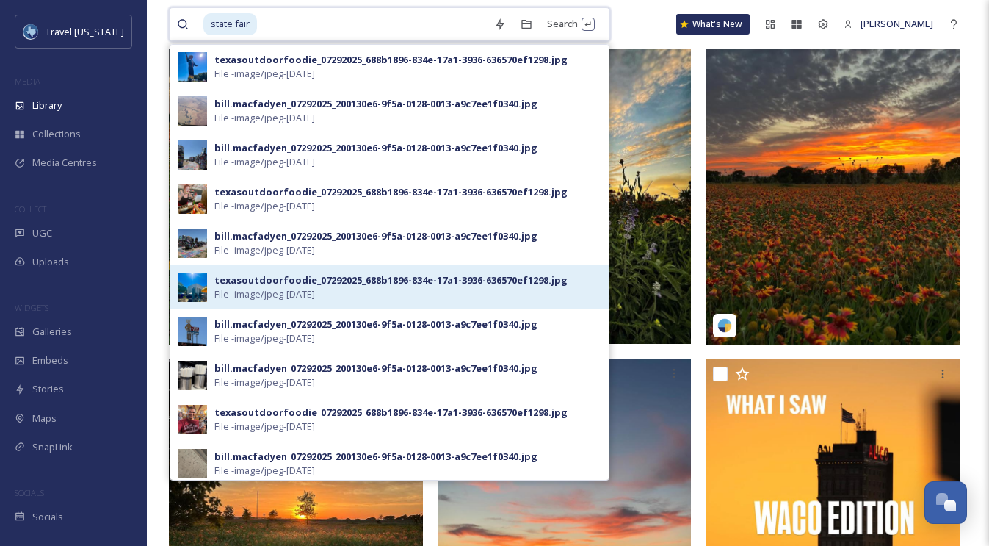
scroll to position [173, 0]
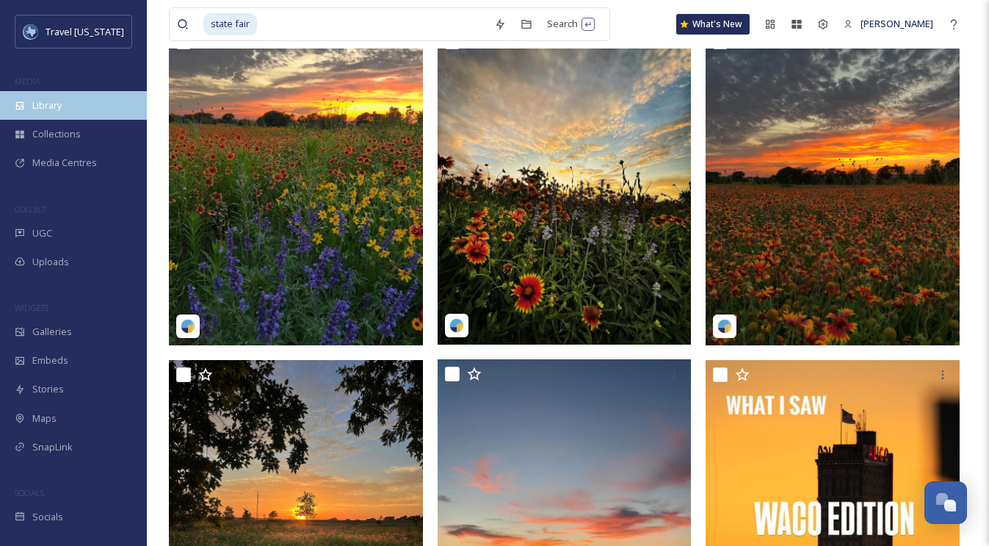
click at [64, 113] on div "Library" at bounding box center [73, 105] width 147 height 29
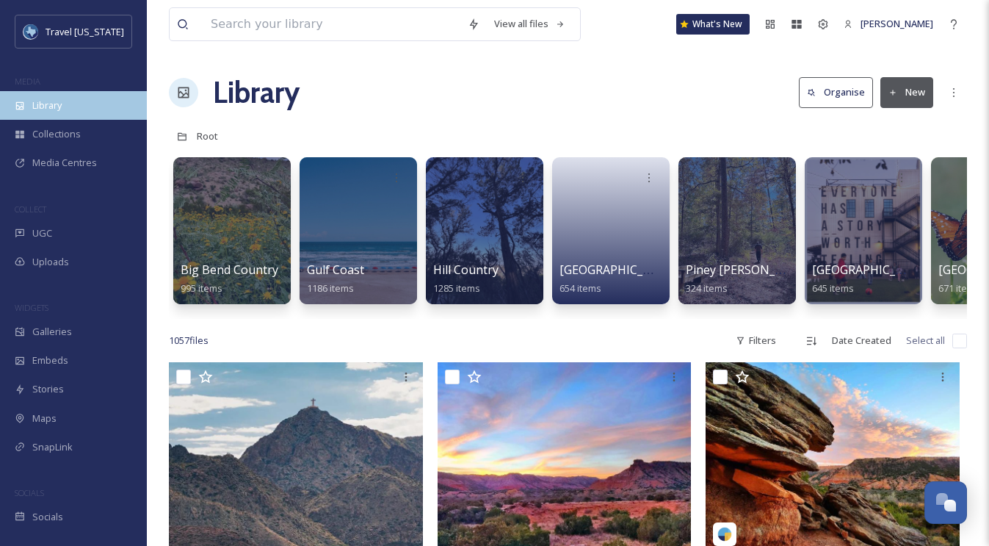
click at [66, 108] on div "Library" at bounding box center [73, 105] width 147 height 29
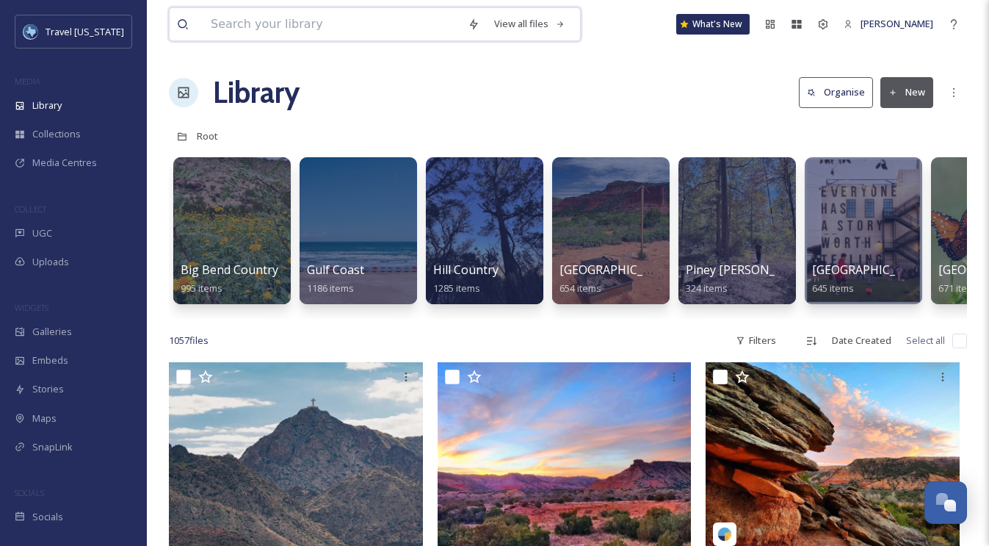
click at [349, 38] on input at bounding box center [331, 24] width 257 height 32
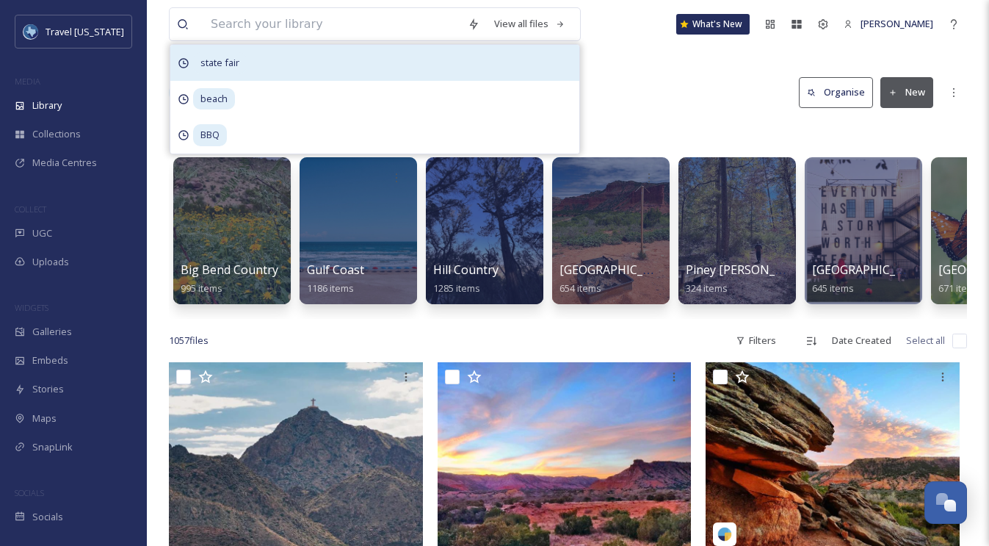
click at [236, 60] on span "state fair" at bounding box center [220, 62] width 54 height 21
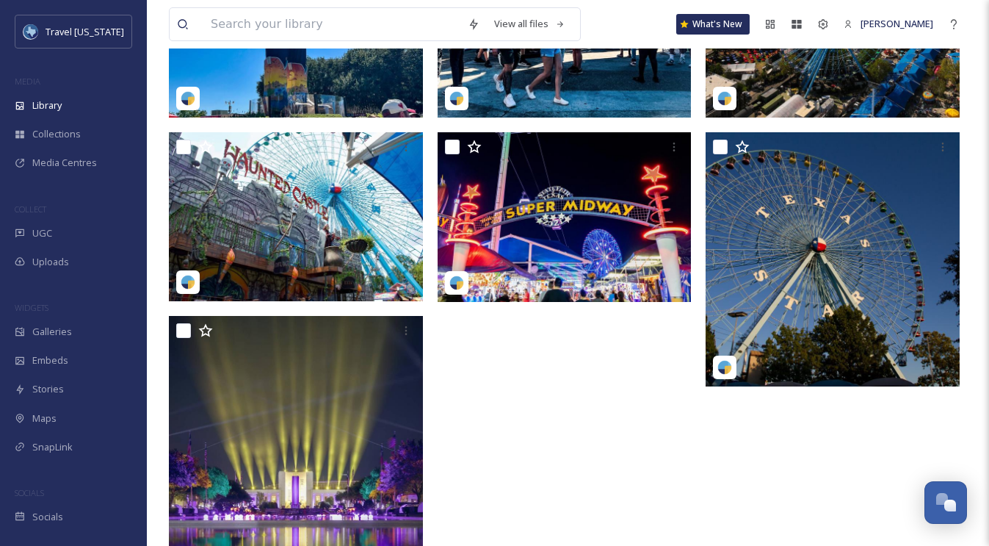
scroll to position [3541, 0]
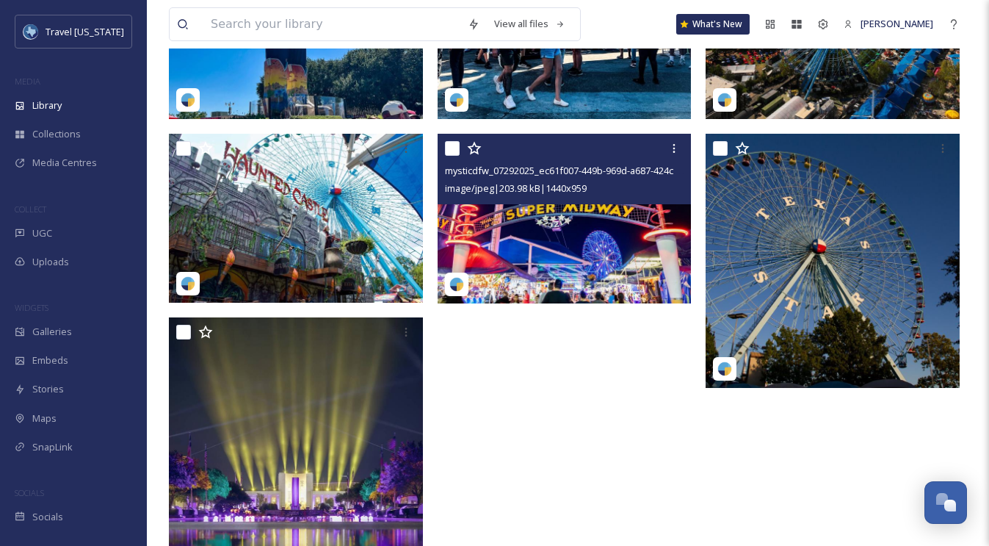
click at [555, 218] on img at bounding box center [565, 218] width 254 height 169
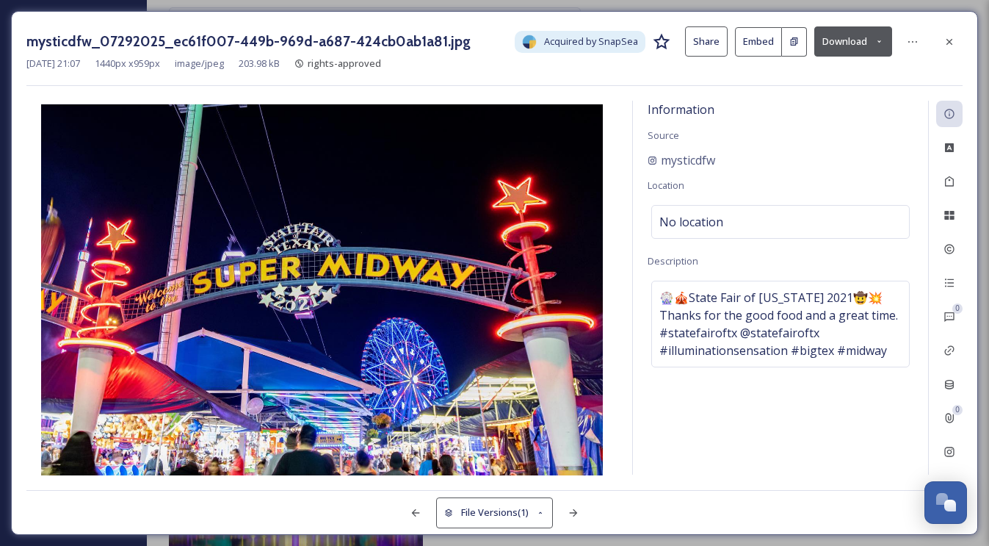
drag, startPoint x: 951, startPoint y: 30, endPoint x: 833, endPoint y: 88, distance: 131.7
click at [951, 30] on div at bounding box center [950, 42] width 26 height 26
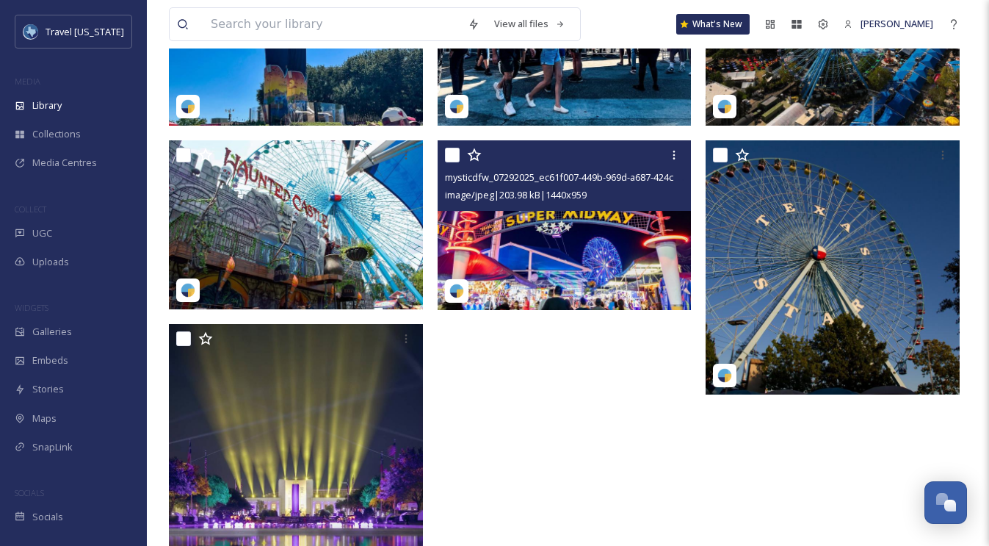
scroll to position [3523, 0]
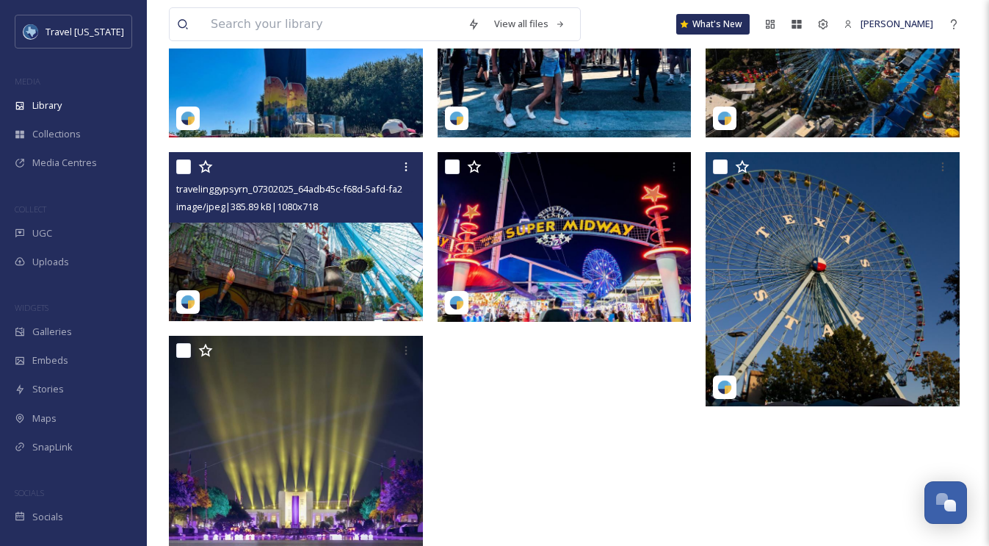
click at [294, 231] on img at bounding box center [296, 236] width 254 height 169
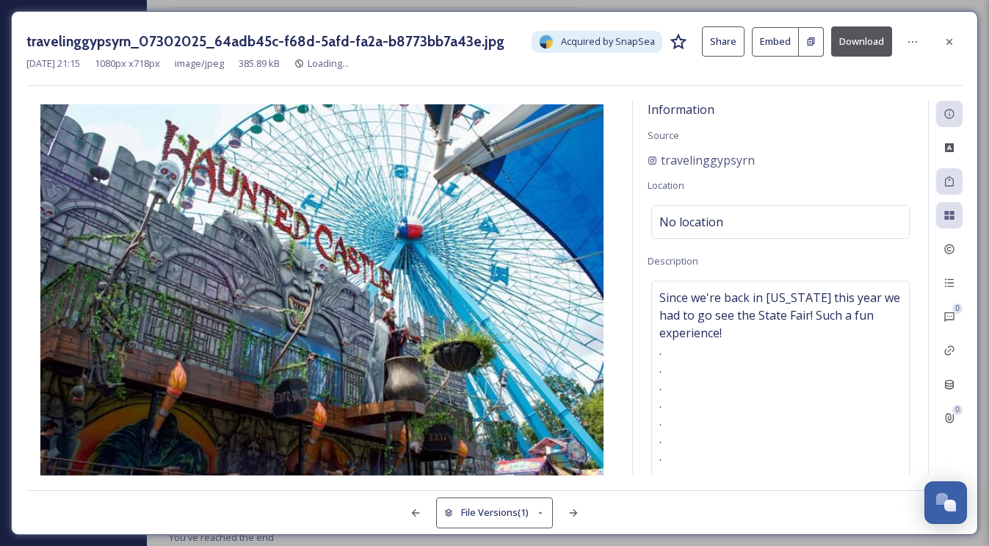
scroll to position [3471, 0]
drag, startPoint x: 962, startPoint y: 44, endPoint x: 641, endPoint y: 192, distance: 354.0
click at [961, 45] on div at bounding box center [950, 42] width 26 height 26
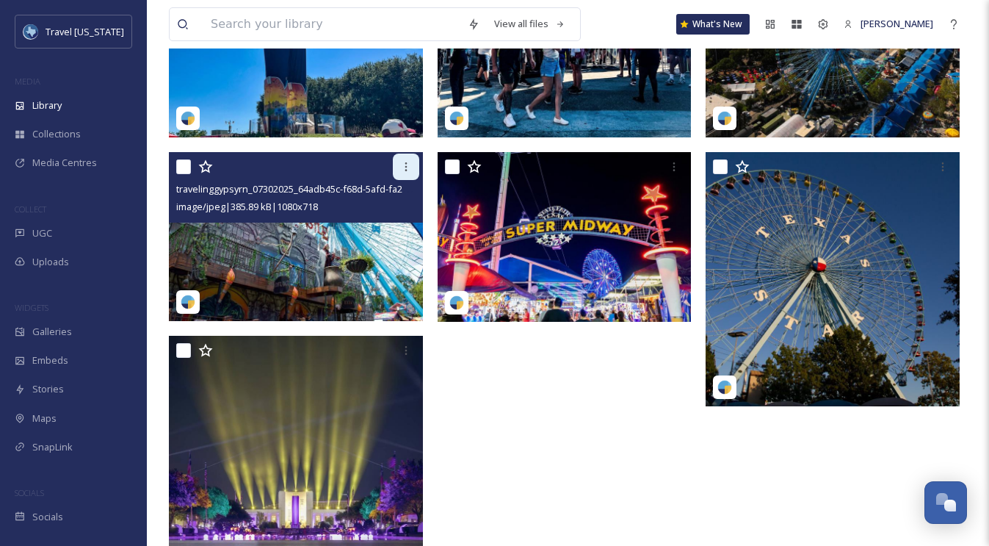
drag, startPoint x: 401, startPoint y: 167, endPoint x: 398, endPoint y: 179, distance: 12.8
click at [401, 167] on icon at bounding box center [406, 167] width 12 height 12
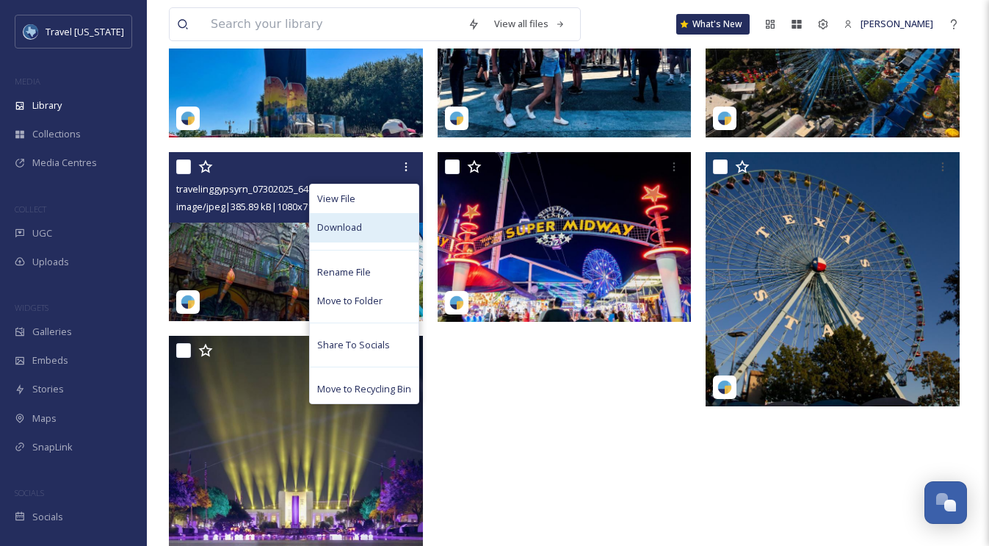
click at [355, 227] on span "Download" at bounding box center [339, 227] width 45 height 14
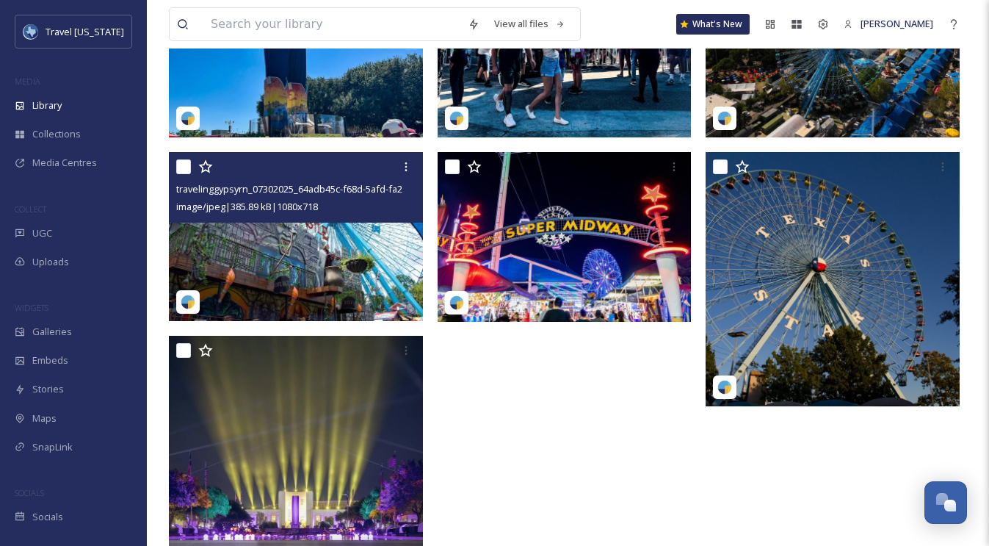
click at [241, 263] on img at bounding box center [296, 236] width 254 height 169
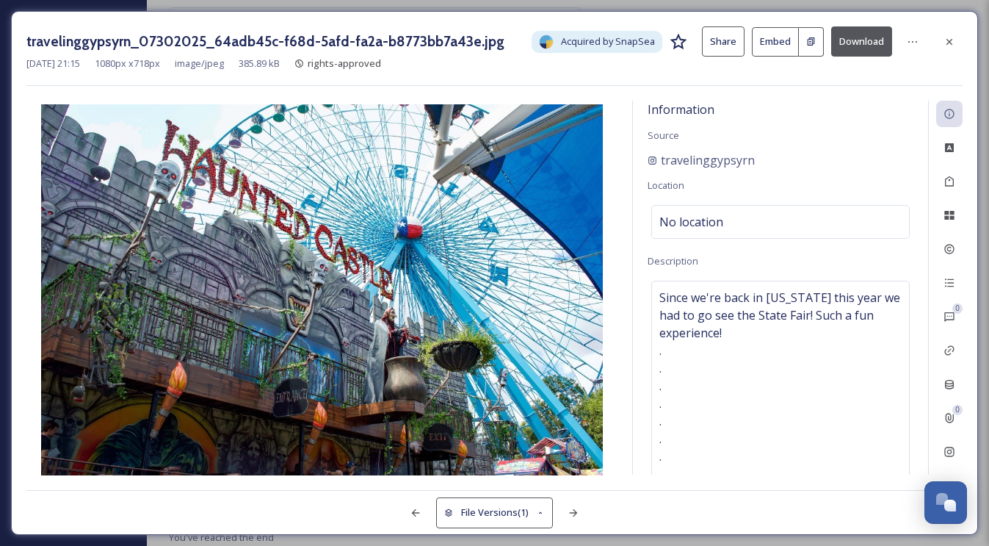
scroll to position [3471, 0]
click at [911, 40] on icon at bounding box center [913, 42] width 12 height 12
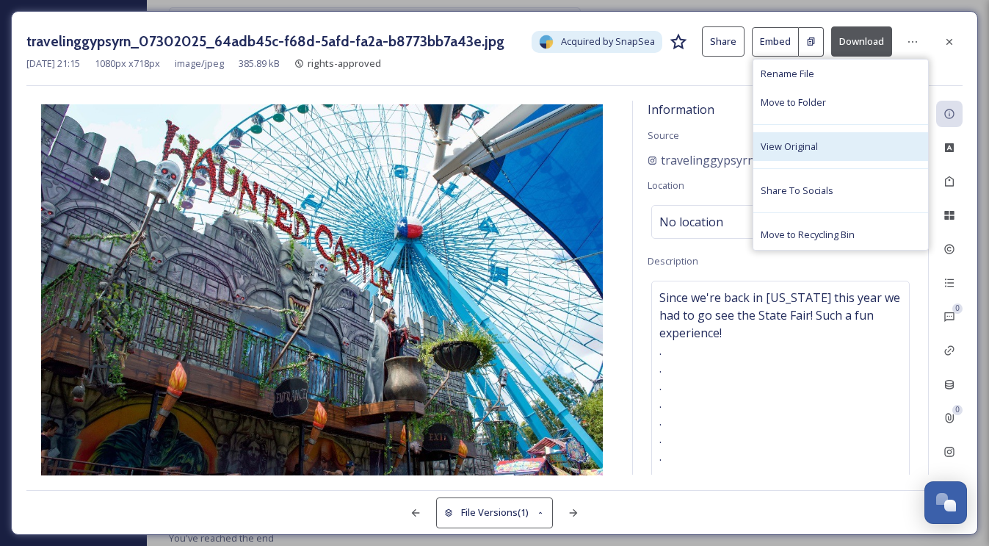
click at [826, 144] on div "View Original" at bounding box center [841, 146] width 175 height 29
